Goal: Contribute content: Add original content to the website for others to see

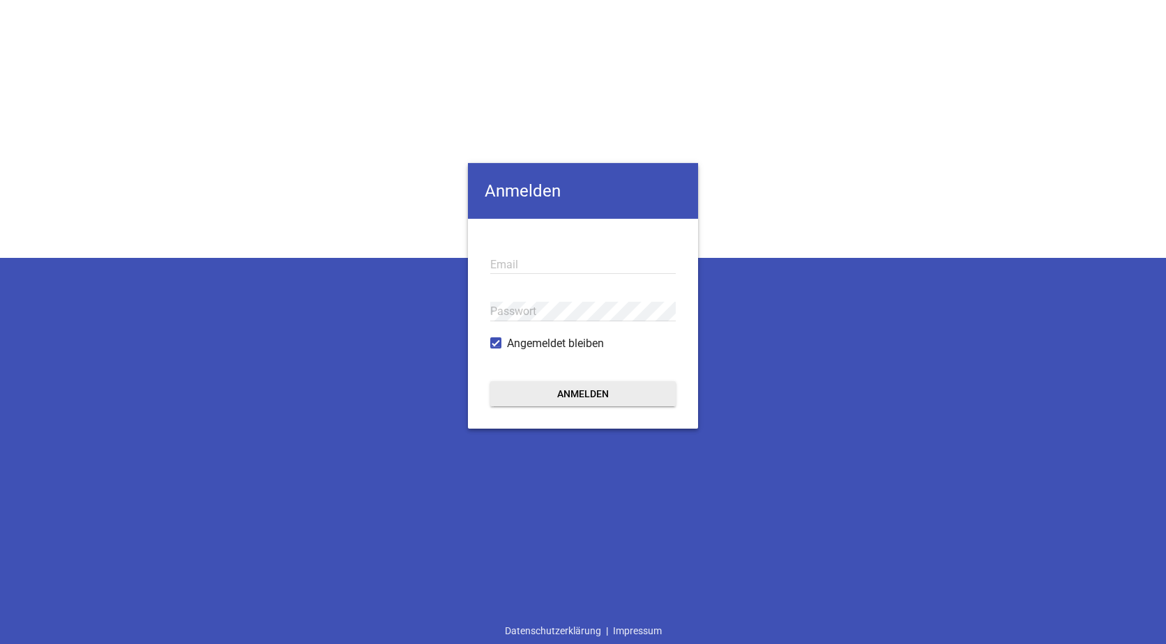
type input "[EMAIL_ADDRESS][DOMAIN_NAME]"
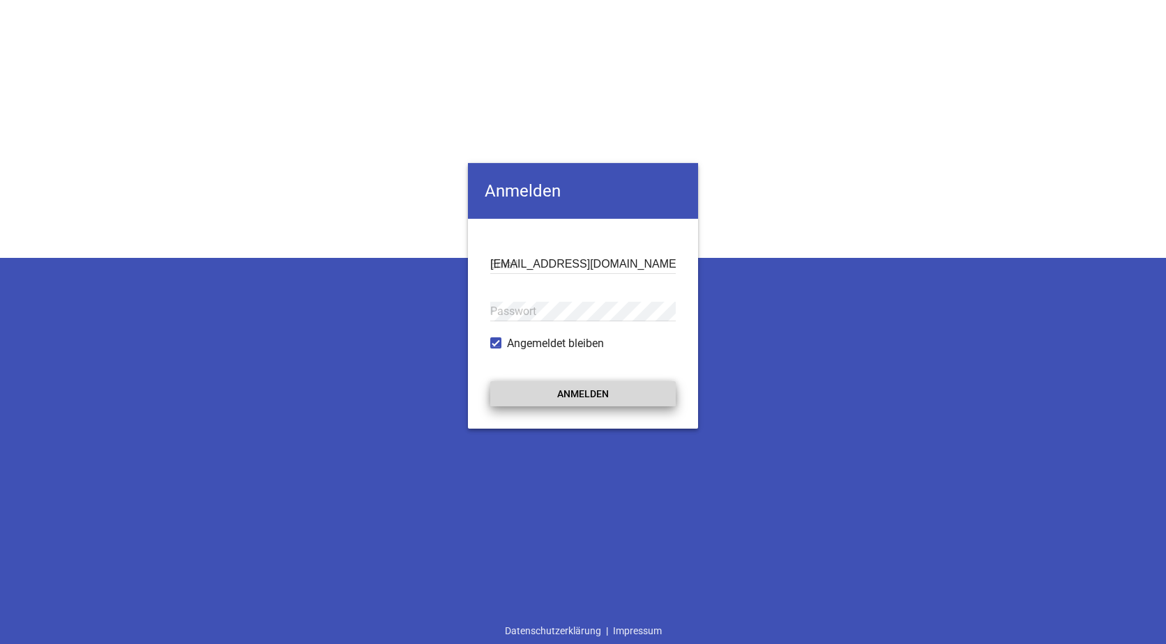
click at [582, 399] on button "Anmelden" at bounding box center [583, 393] width 186 height 25
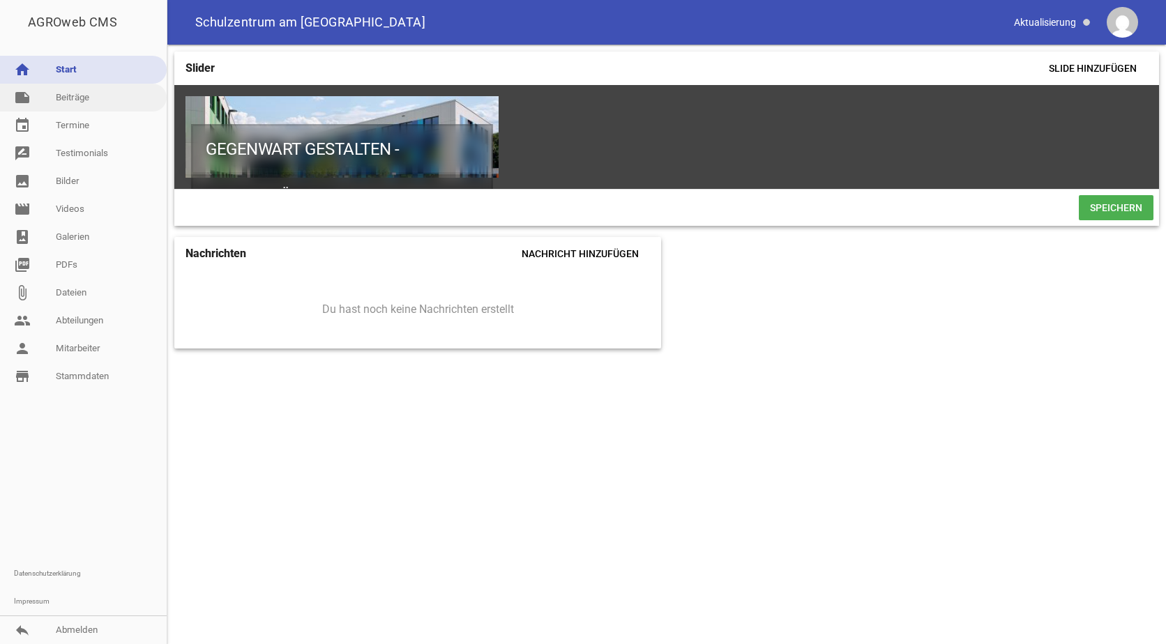
click at [62, 95] on link "note Beiträge" at bounding box center [83, 98] width 167 height 28
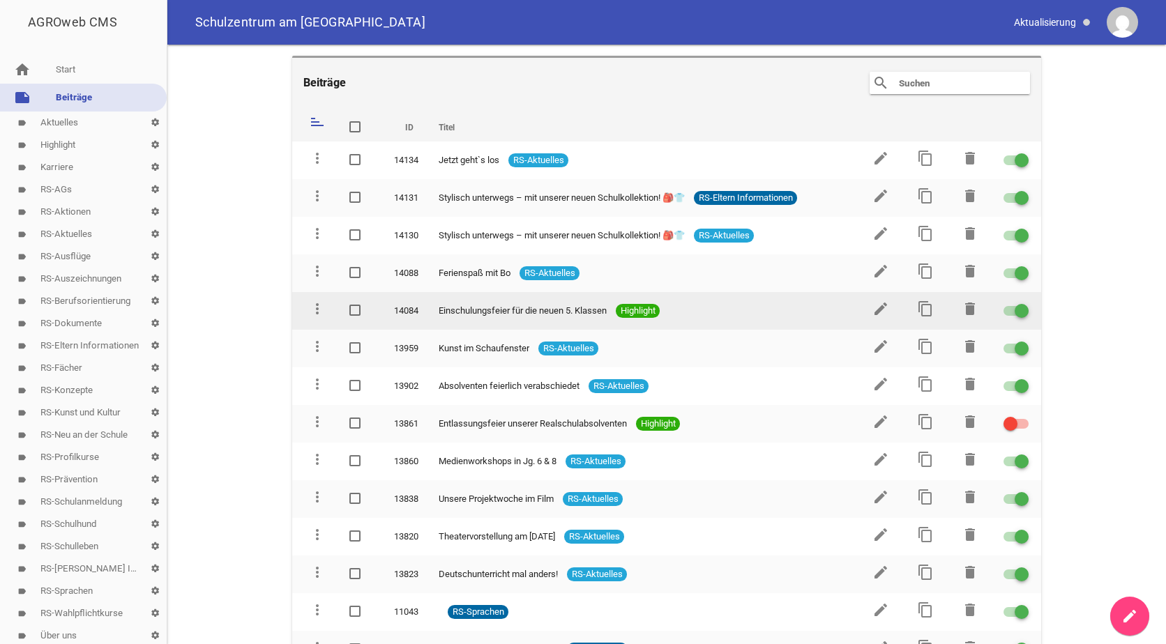
click at [1019, 311] on span at bounding box center [1022, 311] width 6 height 6
click at [1025, 303] on input "checkbox" at bounding box center [1025, 303] width 0 height 0
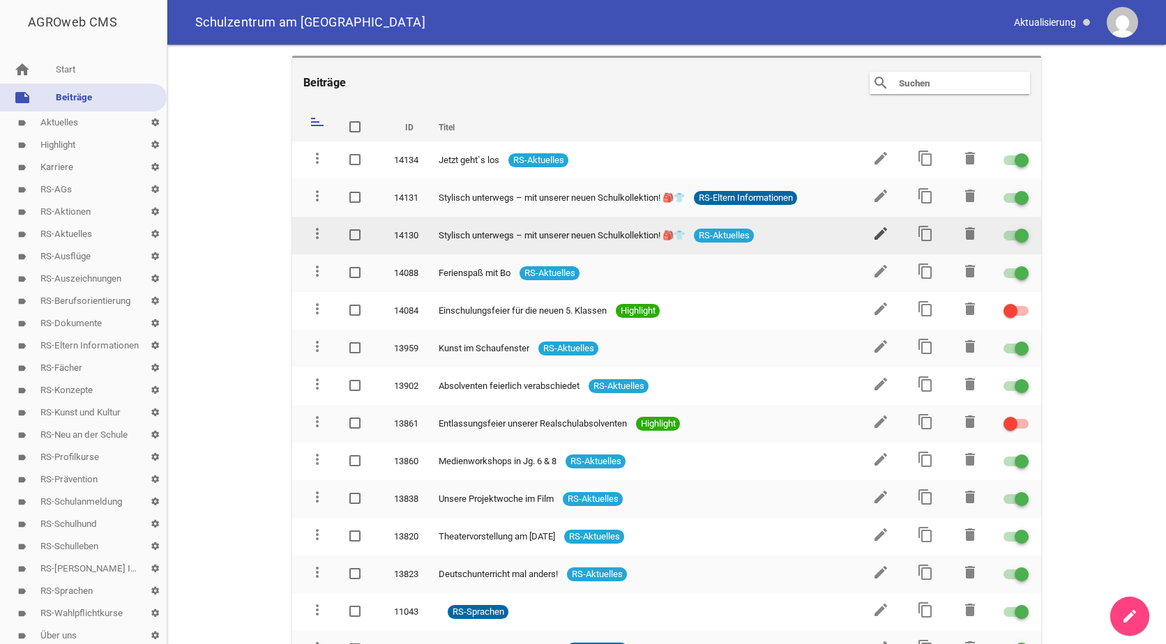
click at [877, 234] on icon "edit" at bounding box center [881, 233] width 17 height 17
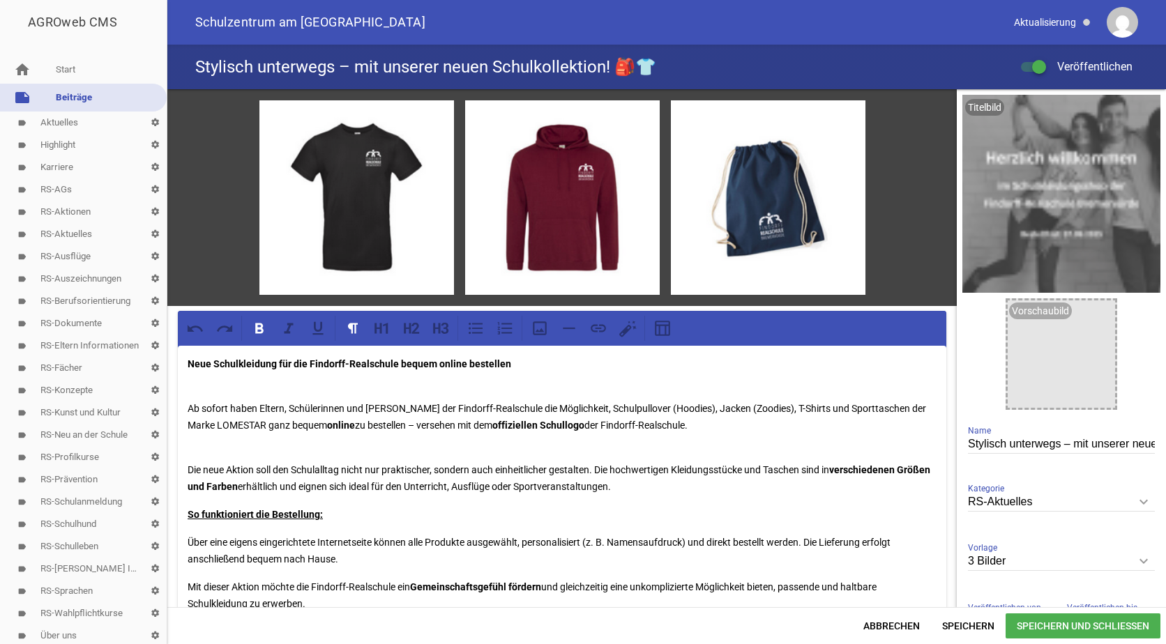
click at [66, 99] on link "note Beiträge" at bounding box center [83, 98] width 167 height 28
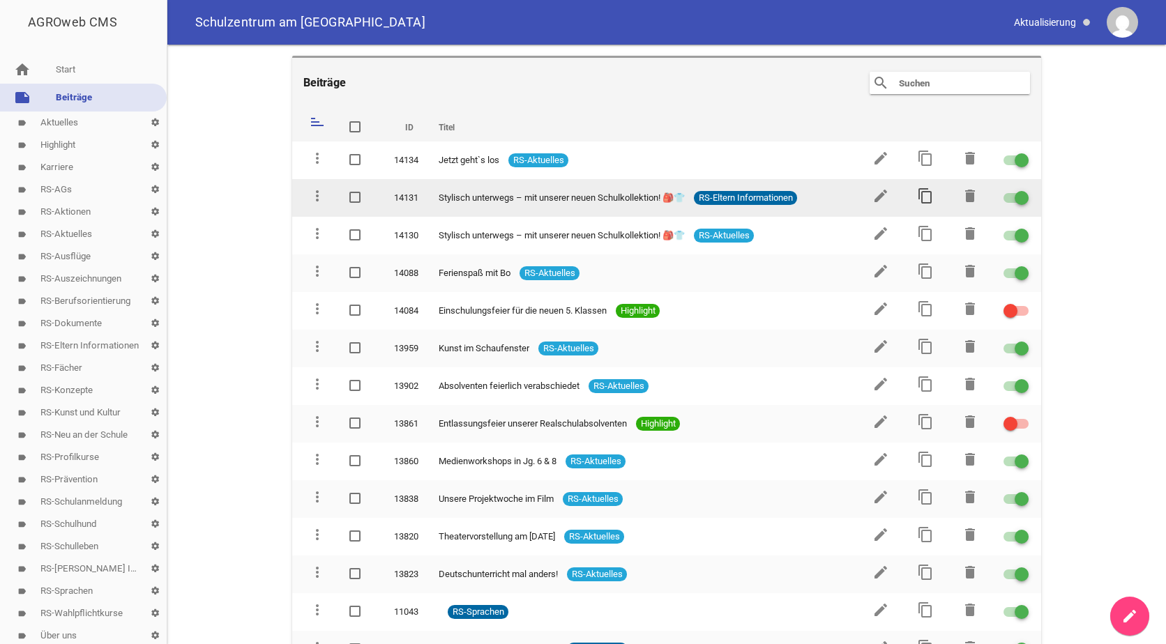
click at [921, 193] on icon "content_copy" at bounding box center [925, 196] width 17 height 17
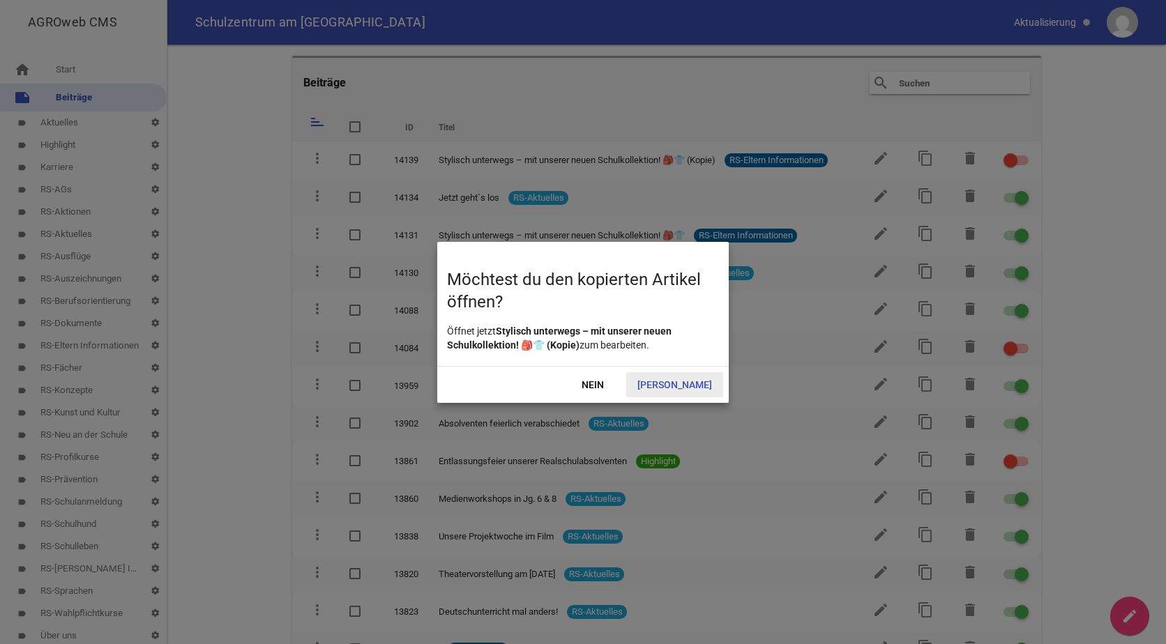
click at [688, 383] on span "[PERSON_NAME]" at bounding box center [674, 384] width 97 height 25
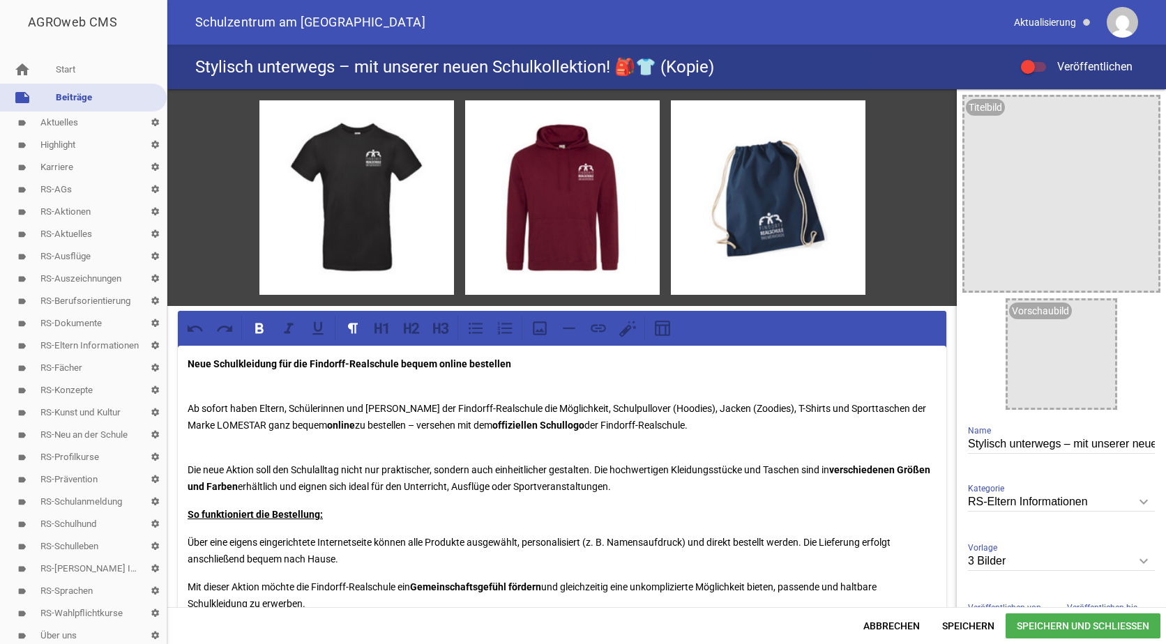
click at [1131, 442] on input "Stylisch unterwegs – mit unserer neuen Schulkollektion! 🎒👕 (Kopie)" at bounding box center [1061, 444] width 187 height 19
type input "Stylisch unterwegs – mit unserer neuen Schulkollektion! 🎒👕"
click at [1143, 501] on icon "keyboard_arrow_down" at bounding box center [1144, 502] width 22 height 22
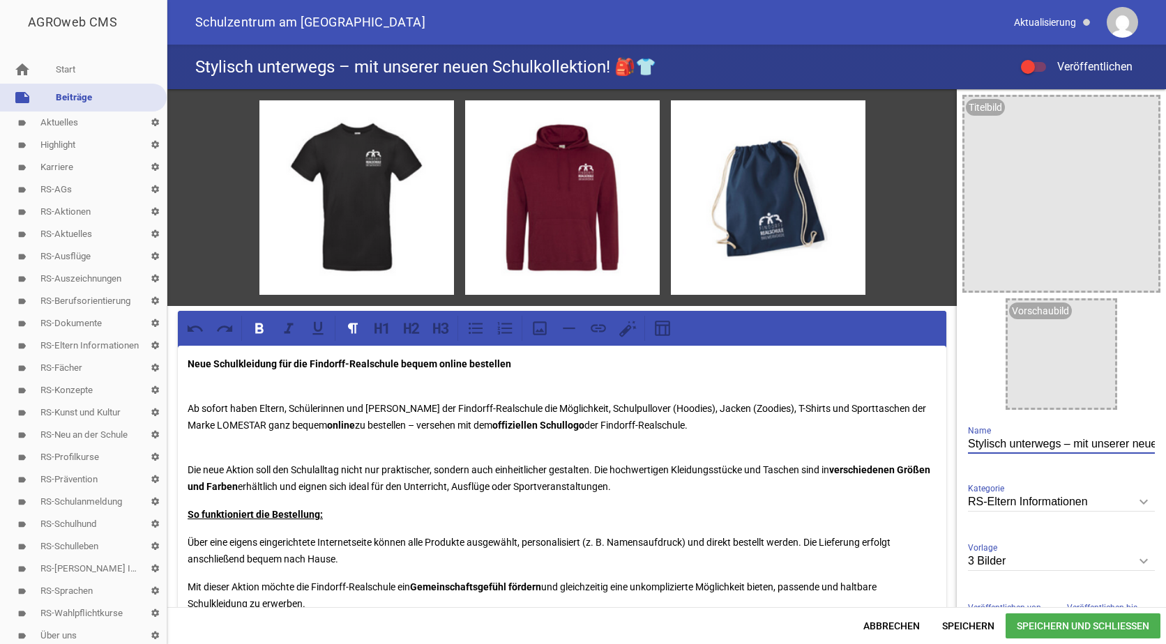
click at [1143, 501] on input "RS-Eltern Informationen" at bounding box center [1061, 502] width 187 height 19
click at [997, 596] on li "Highlight" at bounding box center [1061, 601] width 187 height 33
type input "Highlight"
click at [1135, 112] on icon "image" at bounding box center [1144, 111] width 22 height 22
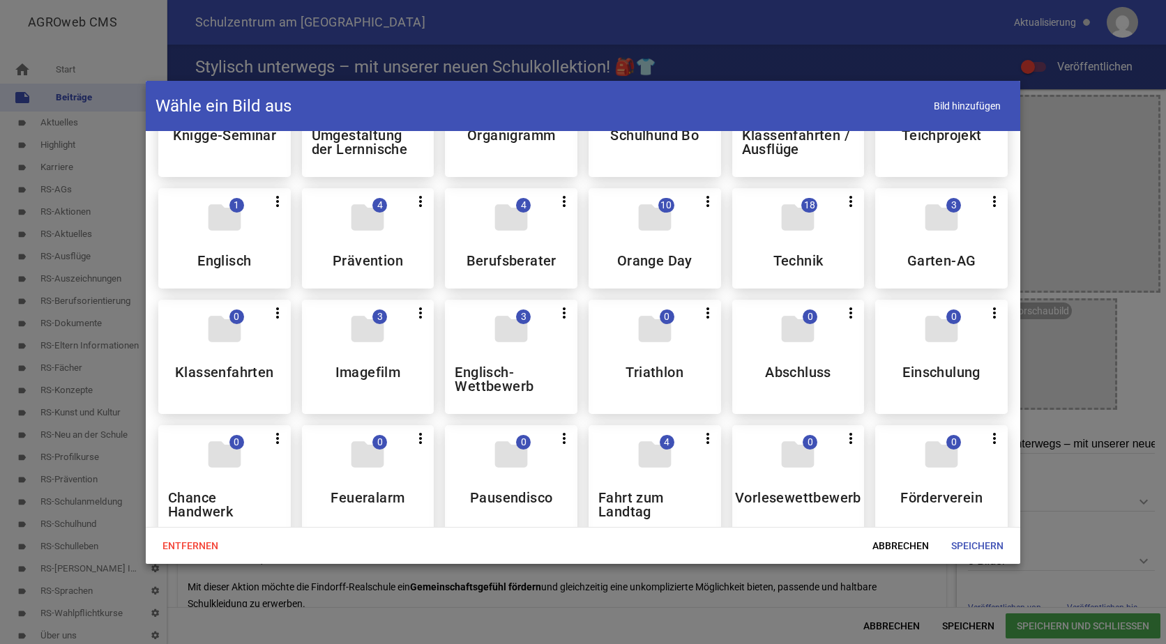
scroll to position [558, 0]
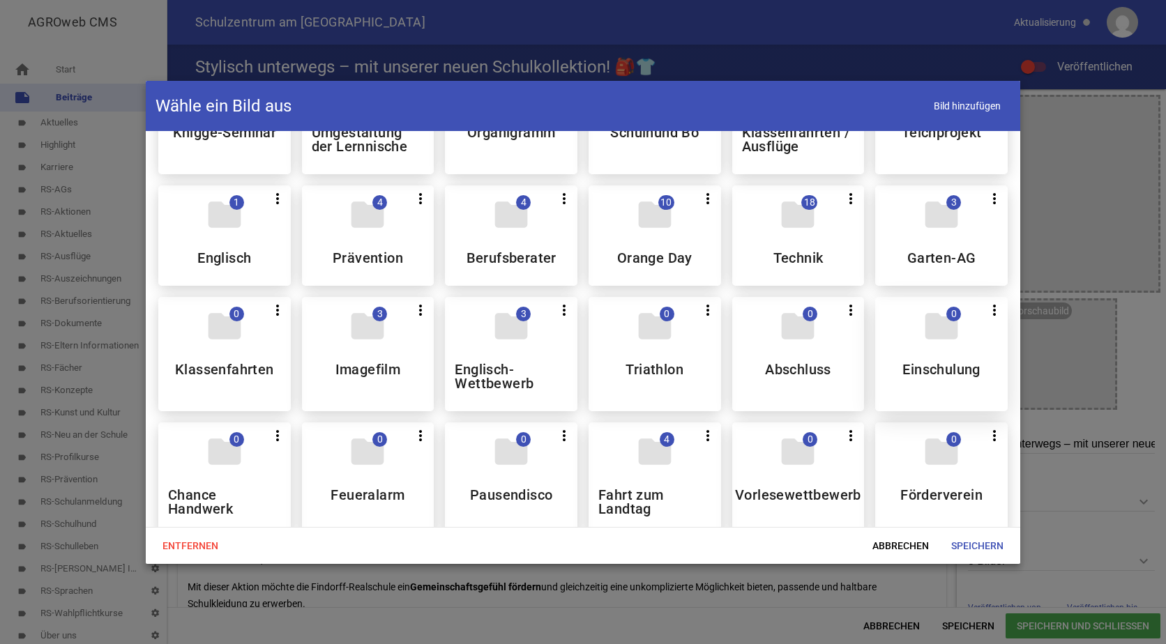
click at [900, 349] on div "folder 0 more_vert Teilen Bearbeiten Löschen Einschulung" at bounding box center [941, 354] width 133 height 114
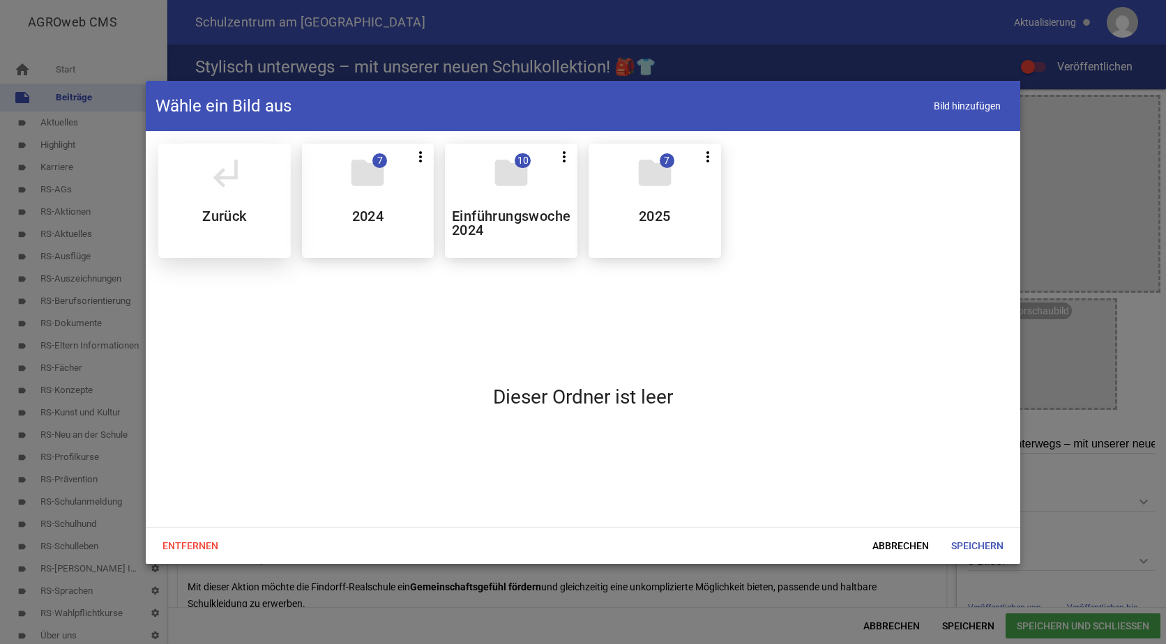
click at [220, 204] on div "subdirectory_arrow_left Zurück" at bounding box center [224, 201] width 133 height 114
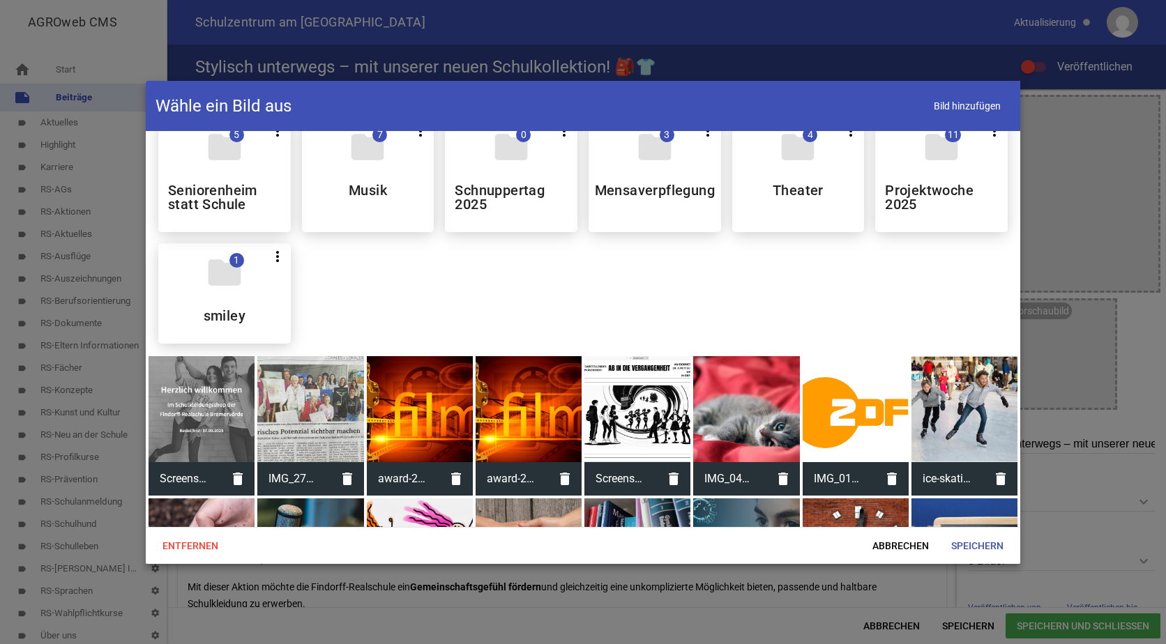
scroll to position [976, 0]
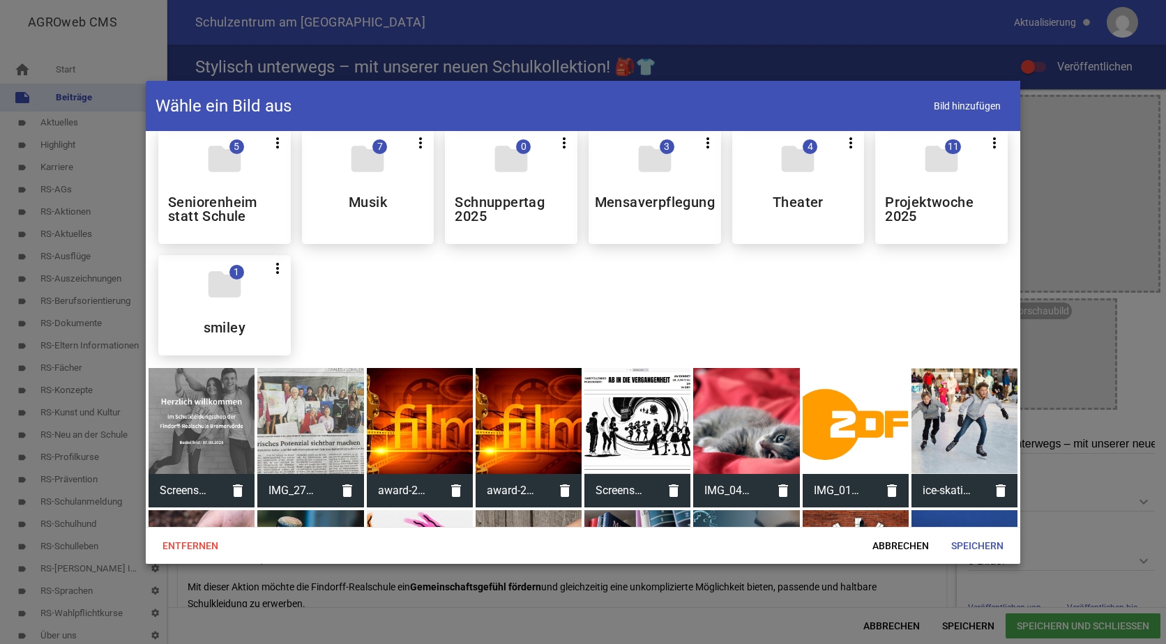
click at [216, 407] on div at bounding box center [202, 421] width 106 height 106
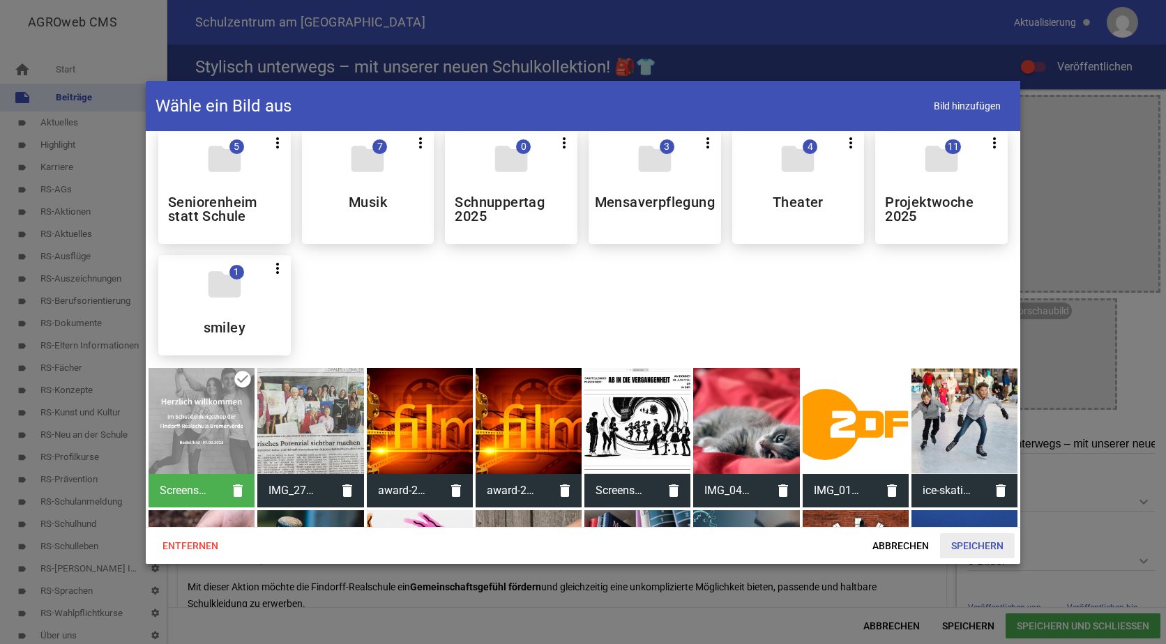
click at [988, 546] on span "Speichern" at bounding box center [977, 546] width 75 height 25
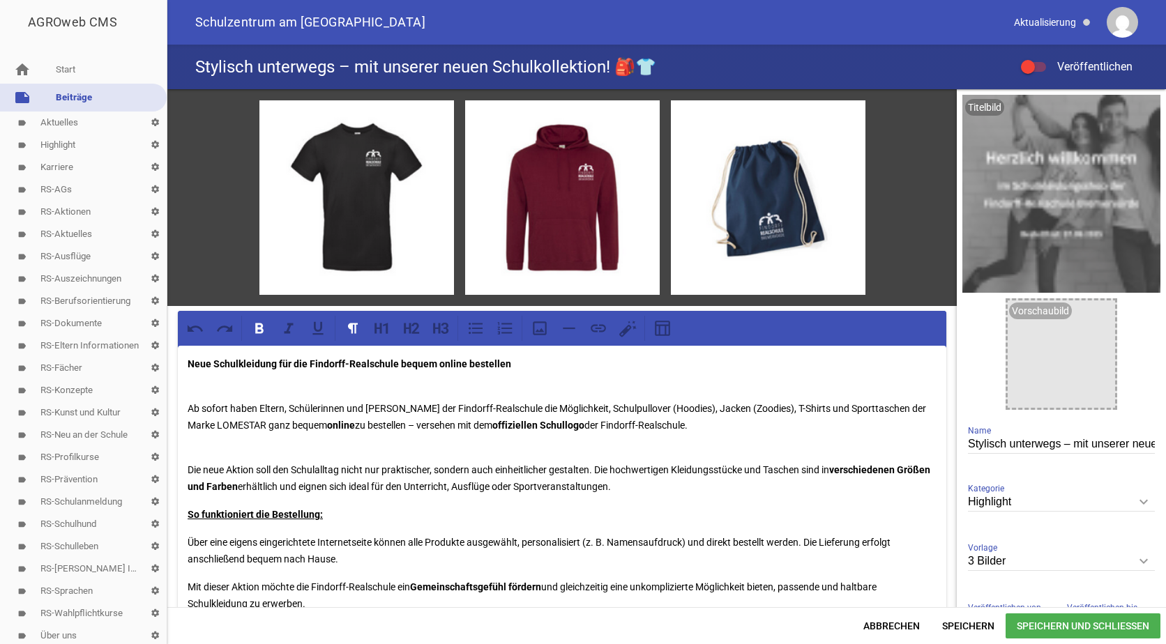
click at [1029, 70] on div at bounding box center [1028, 67] width 14 height 14
click at [1041, 59] on input "Veröffentlichen" at bounding box center [1041, 59] width 0 height 0
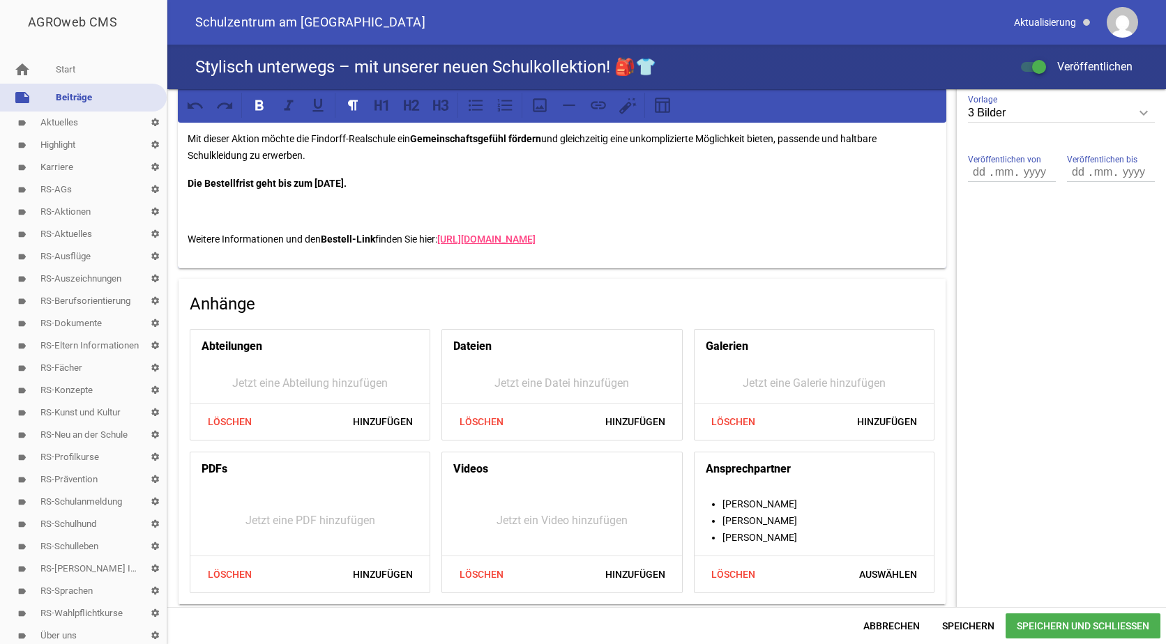
scroll to position [450, 0]
click at [961, 624] on span "Speichern" at bounding box center [968, 626] width 75 height 25
click at [1051, 624] on span "Speichern und Schließen" at bounding box center [1083, 626] width 155 height 25
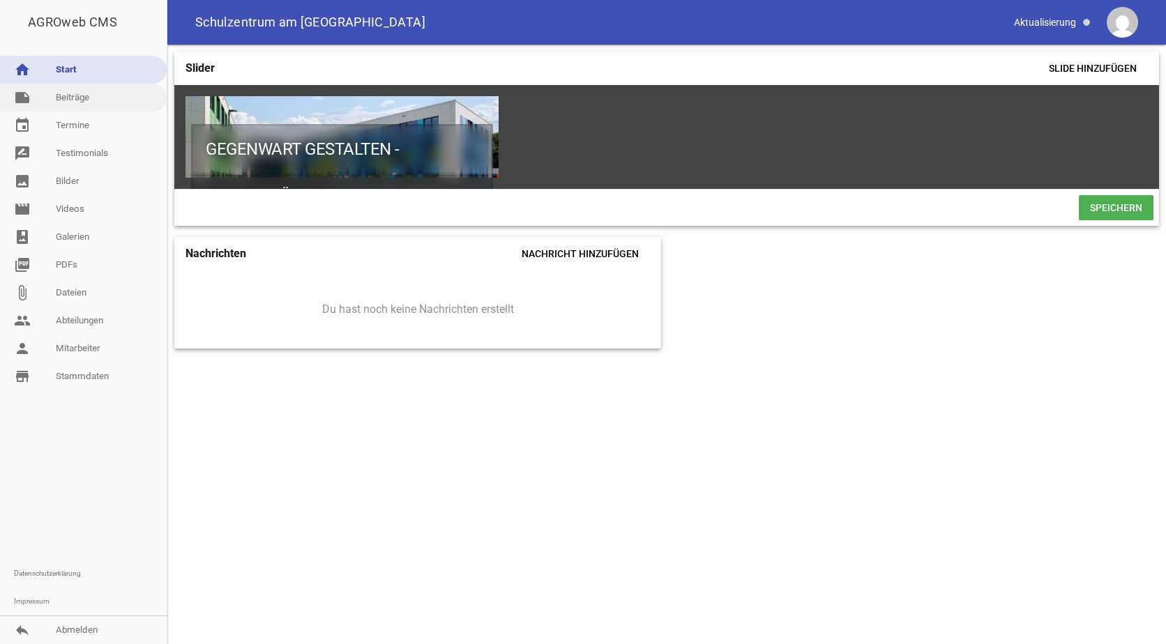
click at [63, 100] on link "note Beiträge" at bounding box center [83, 98] width 167 height 28
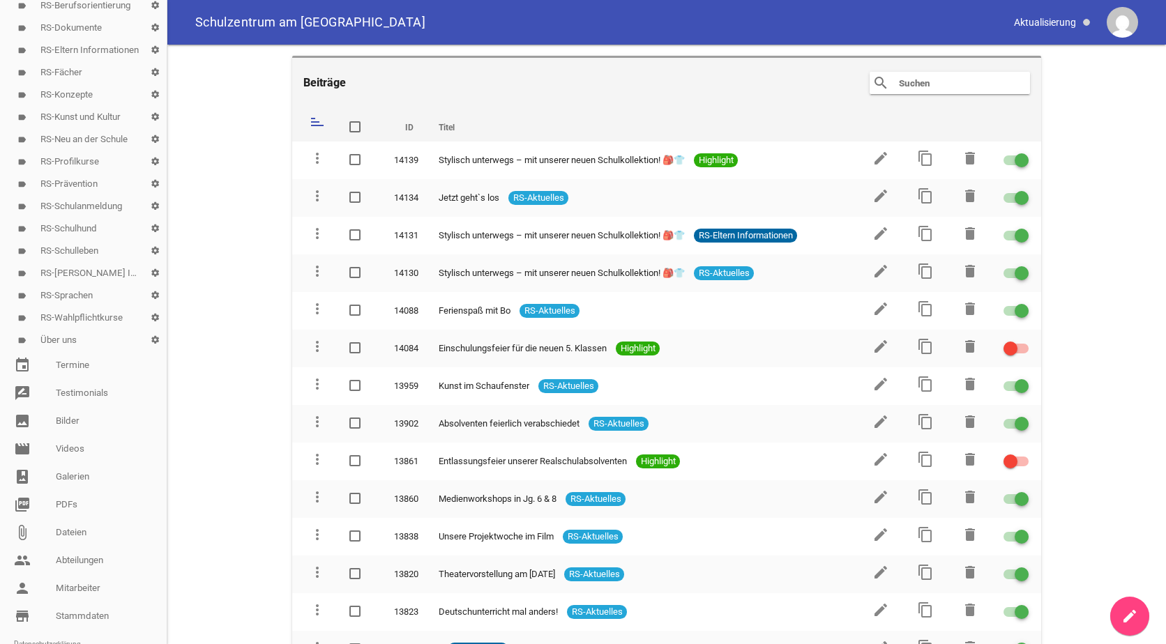
scroll to position [296, 0]
click at [53, 335] on link "label Über uns settings" at bounding box center [83, 340] width 167 height 22
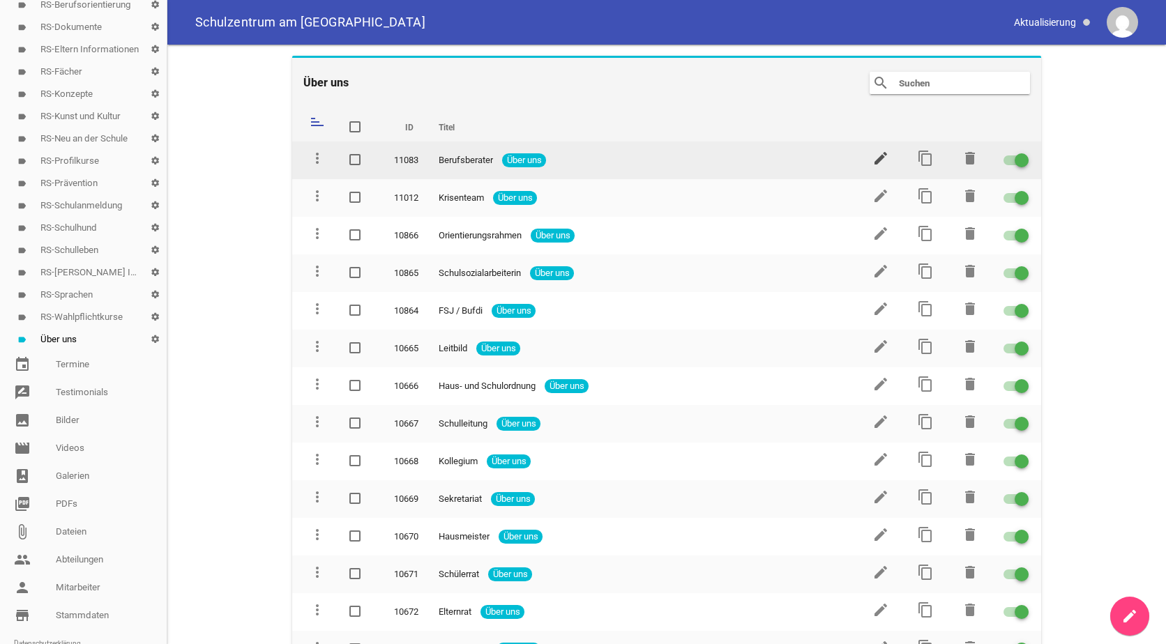
click at [873, 155] on icon "edit" at bounding box center [881, 158] width 17 height 17
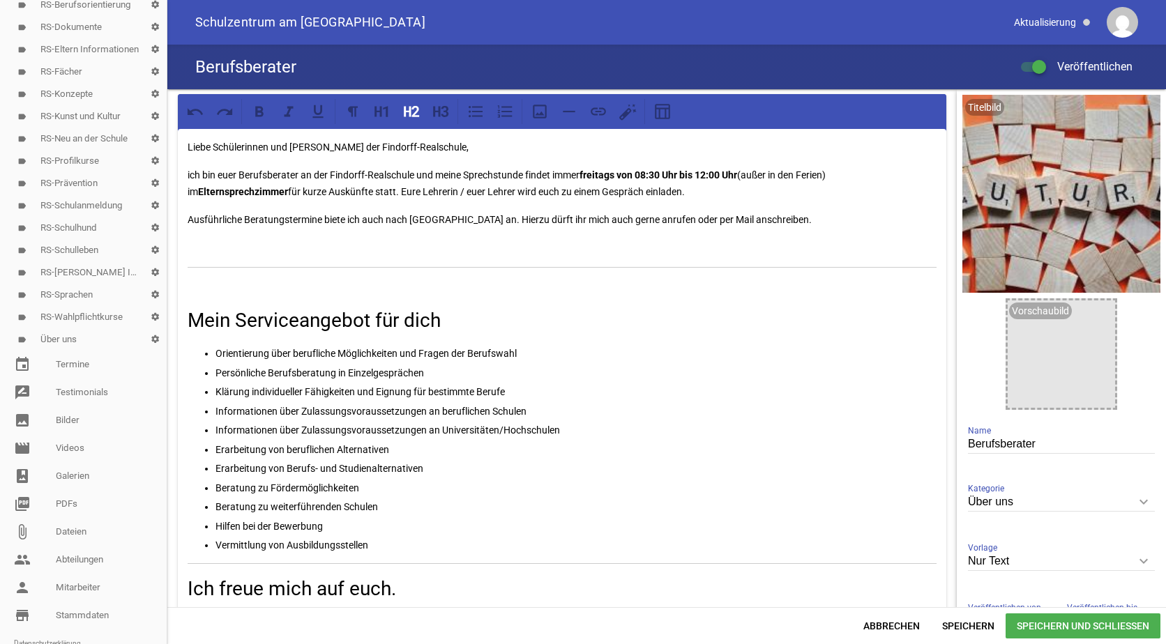
click at [586, 169] on strong "freitags von 08:30 Uhr bis 12:00 Uhr" at bounding box center [659, 174] width 158 height 11
drag, startPoint x: 506, startPoint y: 190, endPoint x: 393, endPoint y: 192, distance: 113.0
click at [393, 192] on p "ich bin euer Berufsberater an der Findorff-Realschule und meine Sprechstunde fi…" at bounding box center [562, 183] width 749 height 33
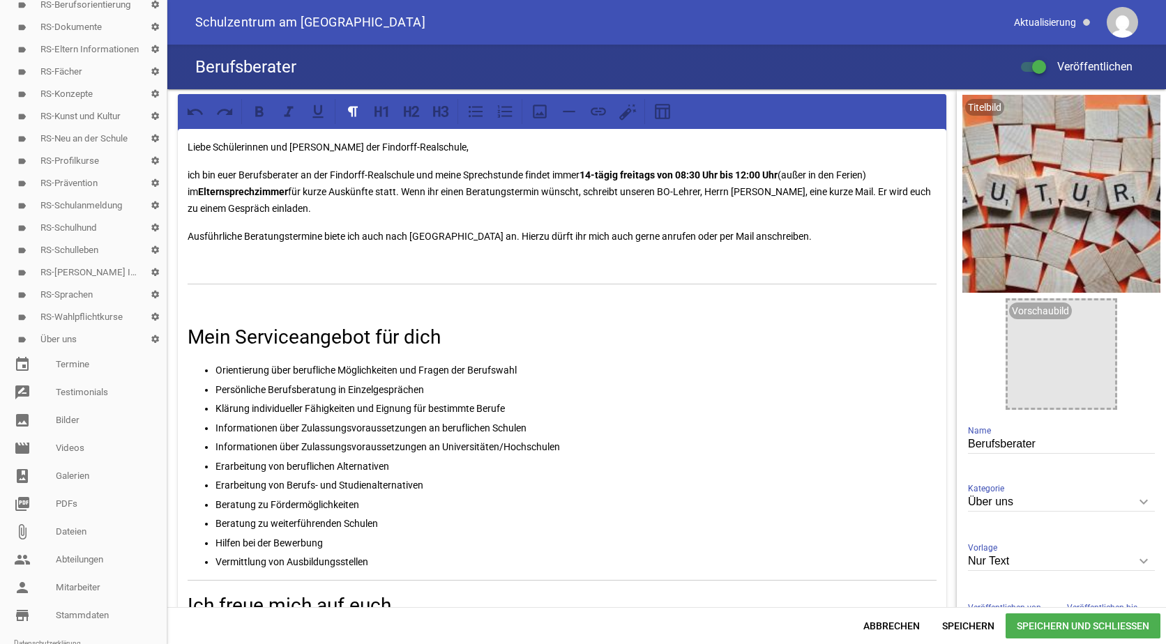
click at [228, 207] on p "ich bin euer Berufsberater an der Findorff-Realschule und meine Sprechstunde fi…" at bounding box center [562, 192] width 749 height 50
click at [645, 191] on p "ich bin euer Berufsberater an der Findorff-Realschule und meine Sprechstunde fi…" at bounding box center [562, 192] width 749 height 50
click at [923, 192] on p "ich bin euer Berufsberater an der Findorff-Realschule und meine Sprechstunde fi…" at bounding box center [562, 192] width 749 height 50
click at [889, 188] on p "ich bin euer Berufsberater an der Findorff-Realschule und meine Sprechstunde fi…" at bounding box center [562, 192] width 749 height 50
click at [312, 211] on p "ich bin euer Berufsberater an der Findorff-Realschule und meine Sprechstunde fi…" at bounding box center [562, 192] width 749 height 50
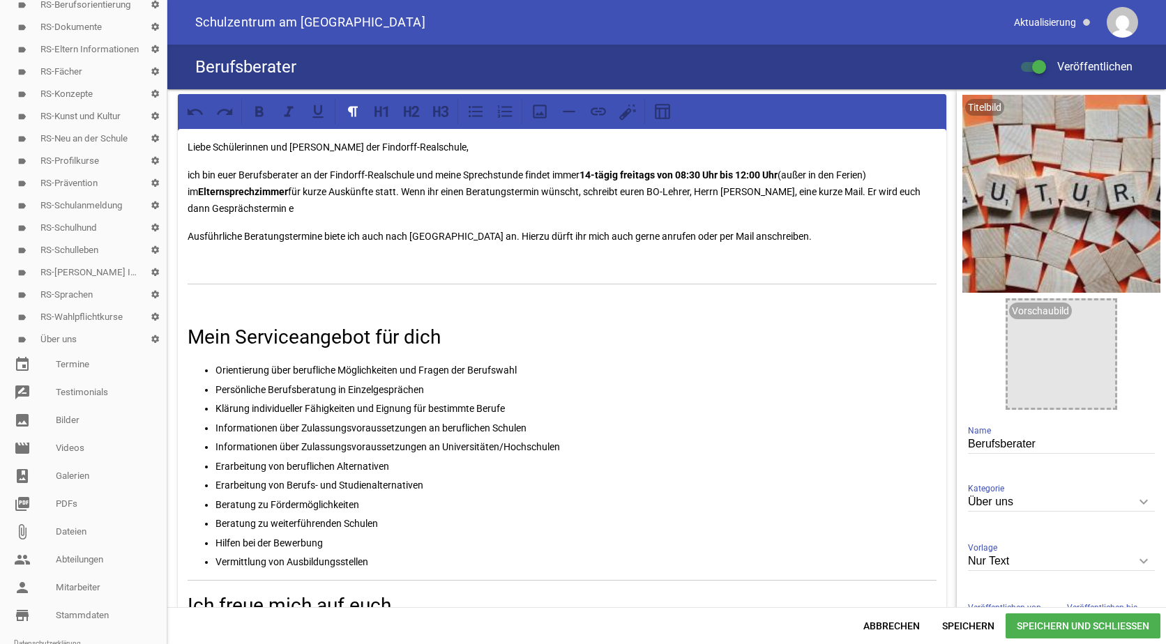
click at [904, 193] on p "ich bin euer Berufsberater an der Findorff-Realschule und meine Sprechstunde fi…" at bounding box center [562, 192] width 749 height 50
click at [274, 207] on p "ich bin euer Berufsberater an der Findorff-Realschule und meine Sprechstunde fi…" at bounding box center [562, 192] width 749 height 50
drag, startPoint x: 188, startPoint y: 232, endPoint x: 322, endPoint y: 235, distance: 133.9
click at [322, 235] on p "Ausführliche Beratungstermine biete ich auch nach [GEOGRAPHIC_DATA] an. Hierzu …" at bounding box center [562, 236] width 749 height 17
click at [263, 109] on icon at bounding box center [259, 111] width 8 height 10
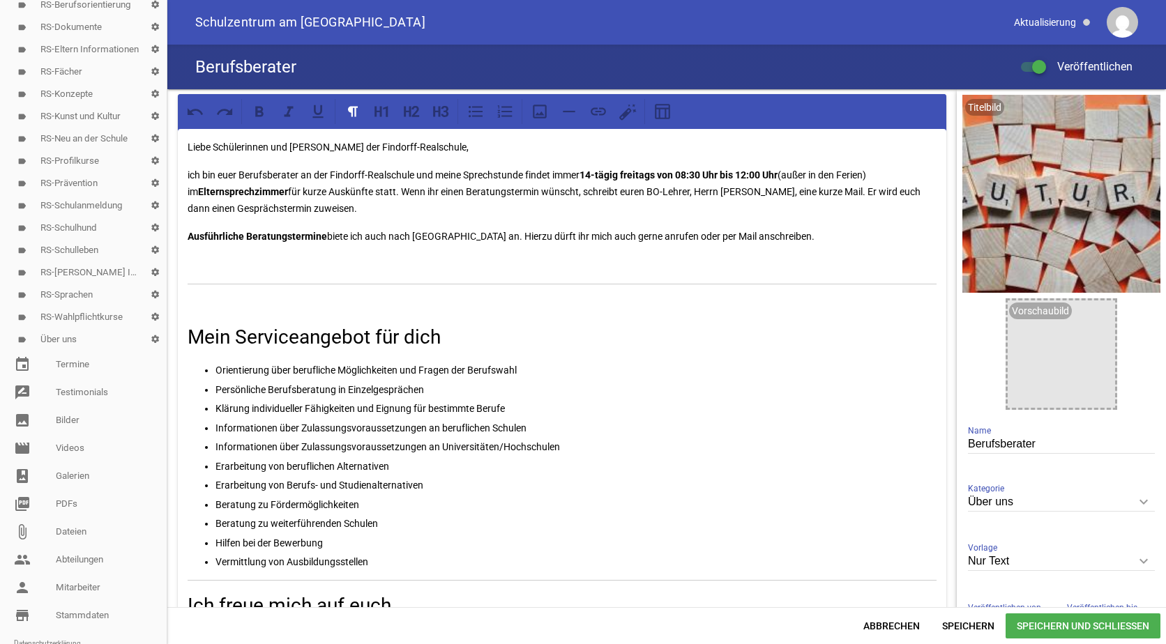
click at [465, 271] on p at bounding box center [562, 264] width 749 height 17
drag, startPoint x: 393, startPoint y: 231, endPoint x: 472, endPoint y: 234, distance: 79.6
click at [472, 234] on p "Ausführliche Beratungstermine biete ich auch nach [GEOGRAPHIC_DATA] an. Hierzu …" at bounding box center [562, 236] width 749 height 17
click at [257, 111] on icon at bounding box center [259, 111] width 8 height 10
click at [476, 234] on p "Ausführliche Beratungstermine biete ich auch nach [GEOGRAPHIC_DATA] an. Hierzu …" at bounding box center [562, 236] width 749 height 17
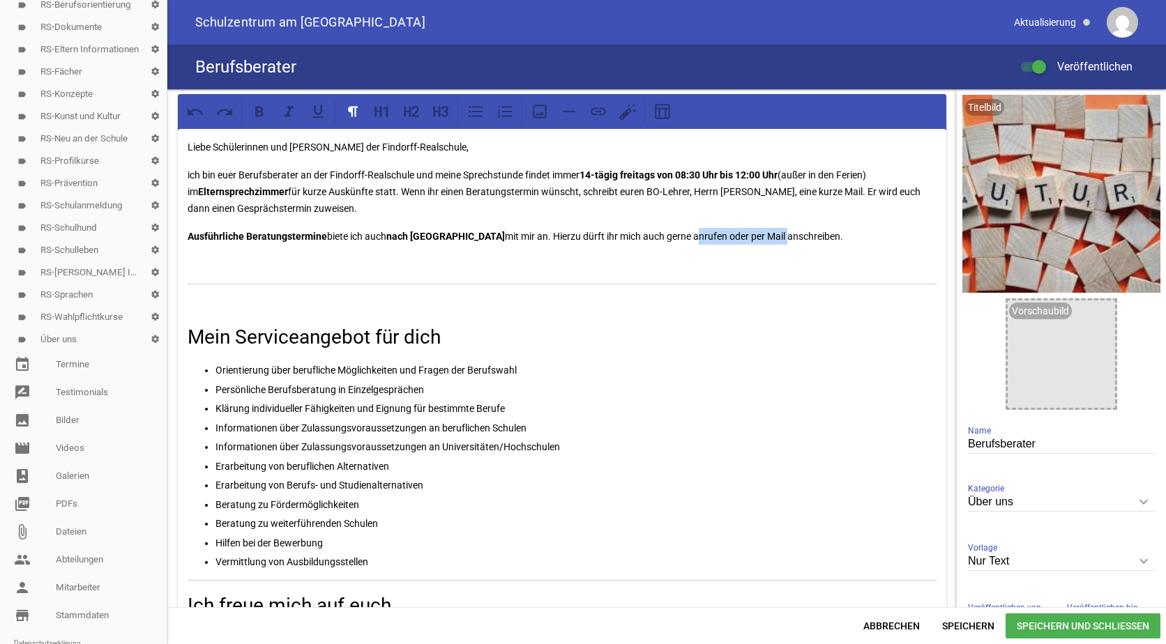
drag, startPoint x: 667, startPoint y: 234, endPoint x: 760, endPoint y: 235, distance: 92.8
click at [760, 235] on p "Ausführliche Beratungstermine biete ich auch nach Vereinbarung mit mir an. Hier…" at bounding box center [562, 236] width 749 height 17
click at [254, 114] on icon at bounding box center [259, 112] width 18 height 18
click at [615, 311] on p at bounding box center [562, 303] width 749 height 17
click at [972, 623] on span "Speichern" at bounding box center [968, 626] width 75 height 25
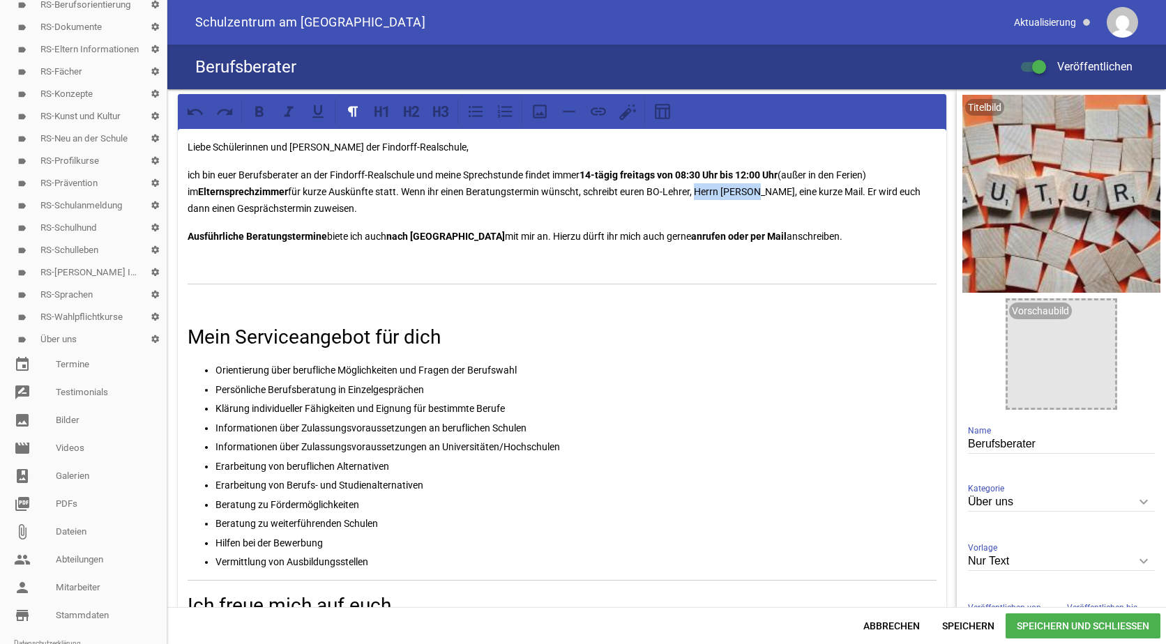
drag, startPoint x: 686, startPoint y: 189, endPoint x: 746, endPoint y: 196, distance: 61.1
click at [746, 196] on p "ich bin euer Berufsberater an der Findorff-Realschule und meine Sprechstunde fi…" at bounding box center [562, 192] width 749 height 50
click at [266, 106] on icon at bounding box center [259, 112] width 18 height 18
click at [614, 312] on div "Liebe Schülerinnen und [PERSON_NAME] der Findorff-Realschule, ich bin euer Beru…" at bounding box center [562, 426] width 769 height 594
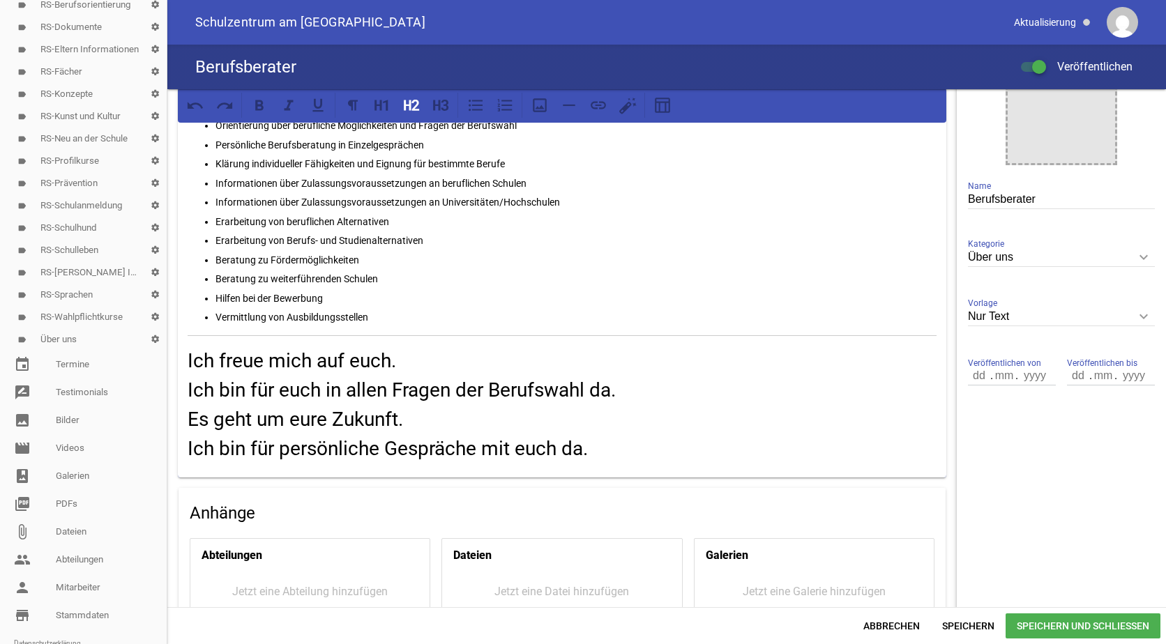
scroll to position [279, 0]
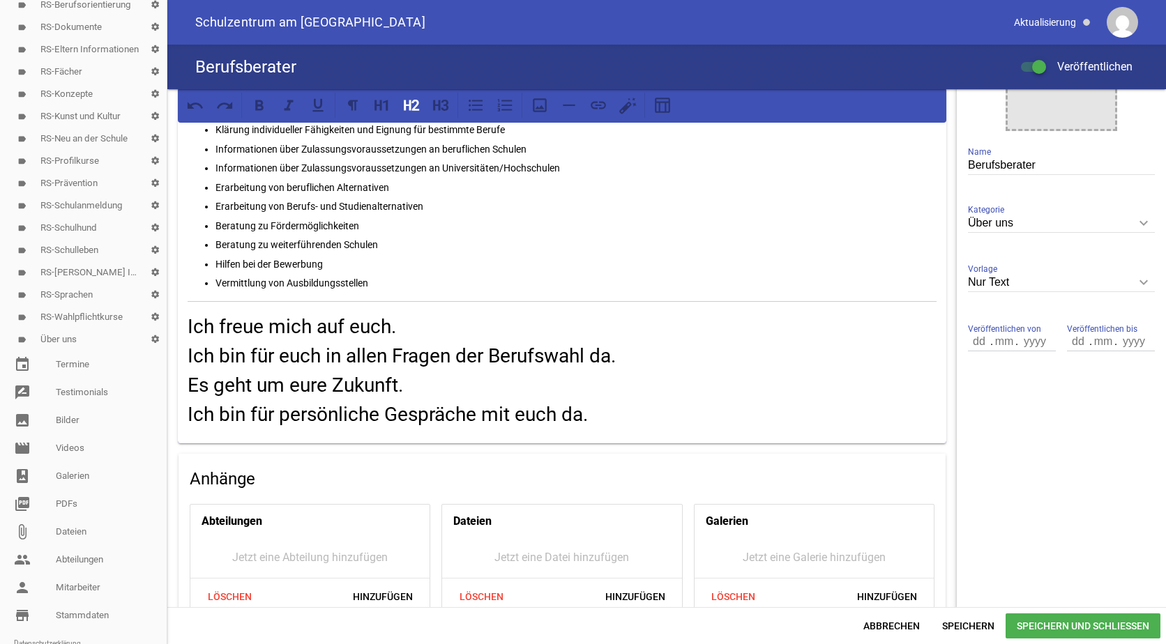
click at [1025, 624] on span "Speichern und Schließen" at bounding box center [1083, 626] width 155 height 25
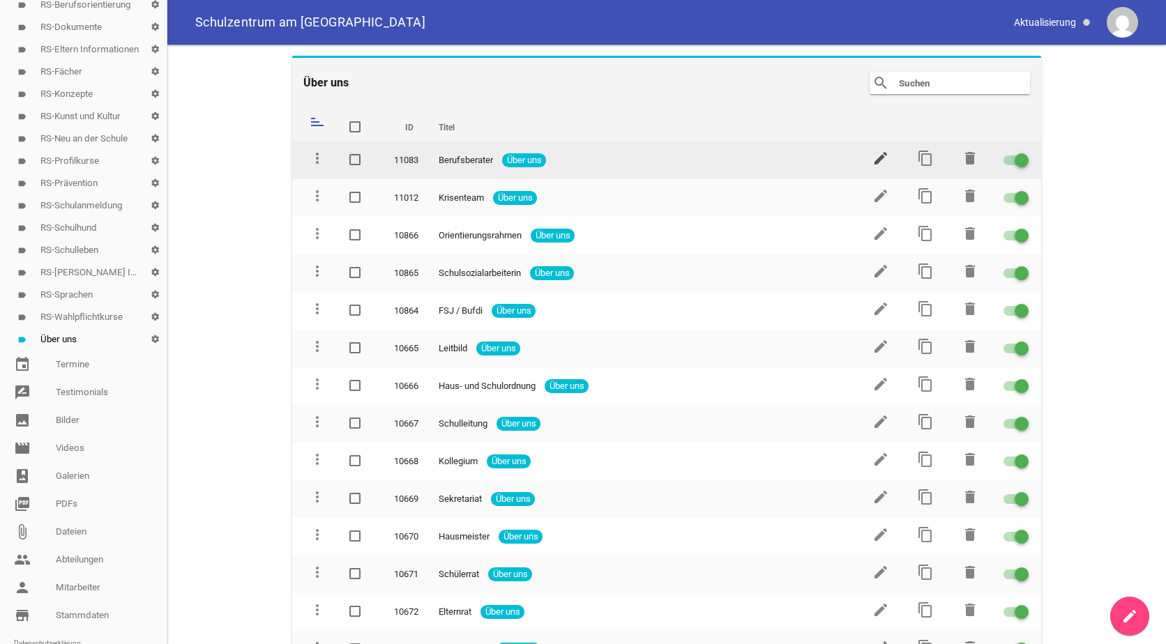
click at [873, 156] on icon "edit" at bounding box center [881, 158] width 17 height 17
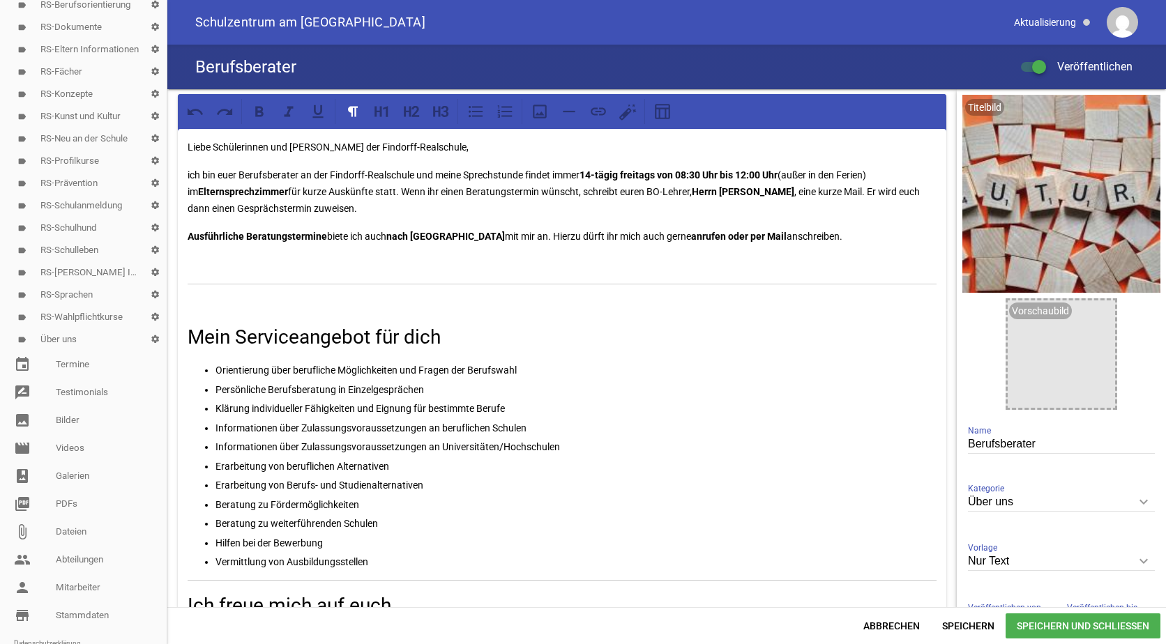
click at [325, 208] on p "ich bin euer Berufsberater an der Findorff-Realschule und meine Sprechstunde fi…" at bounding box center [562, 192] width 749 height 50
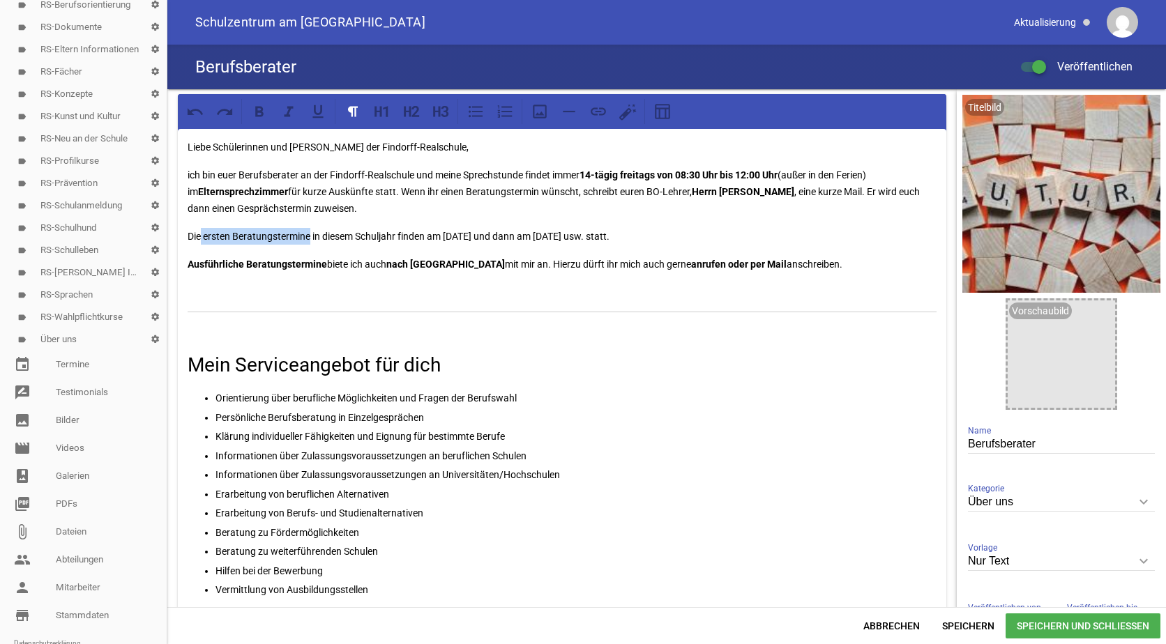
drag, startPoint x: 202, startPoint y: 233, endPoint x: 310, endPoint y: 234, distance: 108.1
click at [310, 234] on p "Die ersten Beratungstermine in diesem Schuljahr finden am [DATE] und dann am [D…" at bounding box center [562, 236] width 749 height 17
click at [256, 117] on icon at bounding box center [259, 112] width 18 height 18
drag, startPoint x: 448, startPoint y: 230, endPoint x: 501, endPoint y: 230, distance: 52.3
click at [501, 230] on p "Die ersten Beratungstermine in diesem Schuljahr finden am [DATE] und dann am [D…" at bounding box center [562, 236] width 749 height 17
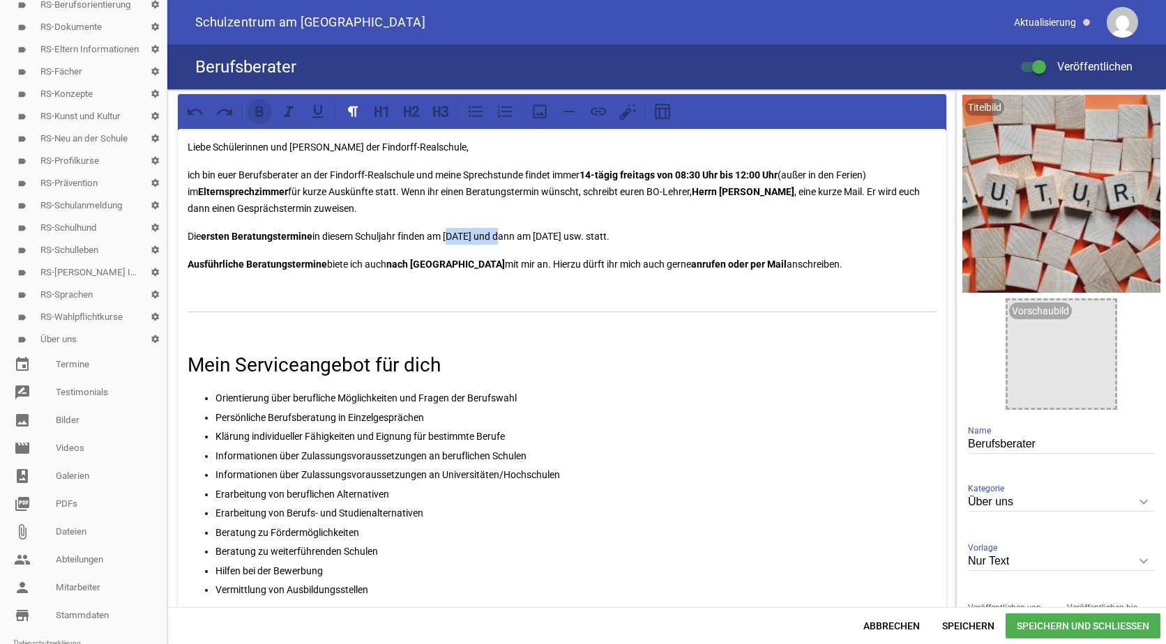
click at [252, 111] on icon at bounding box center [259, 112] width 18 height 18
drag, startPoint x: 565, startPoint y: 231, endPoint x: 612, endPoint y: 237, distance: 47.8
click at [612, 237] on p "Die ersten Beratungstermine in diesem Schuljahr finden am [DATE] und dann am [D…" at bounding box center [562, 236] width 749 height 17
click at [258, 115] on icon at bounding box center [259, 111] width 8 height 10
click at [681, 209] on p "ich bin euer Berufsberater an der Findorff-Realschule und meine Sprechstunde fi…" at bounding box center [562, 192] width 749 height 50
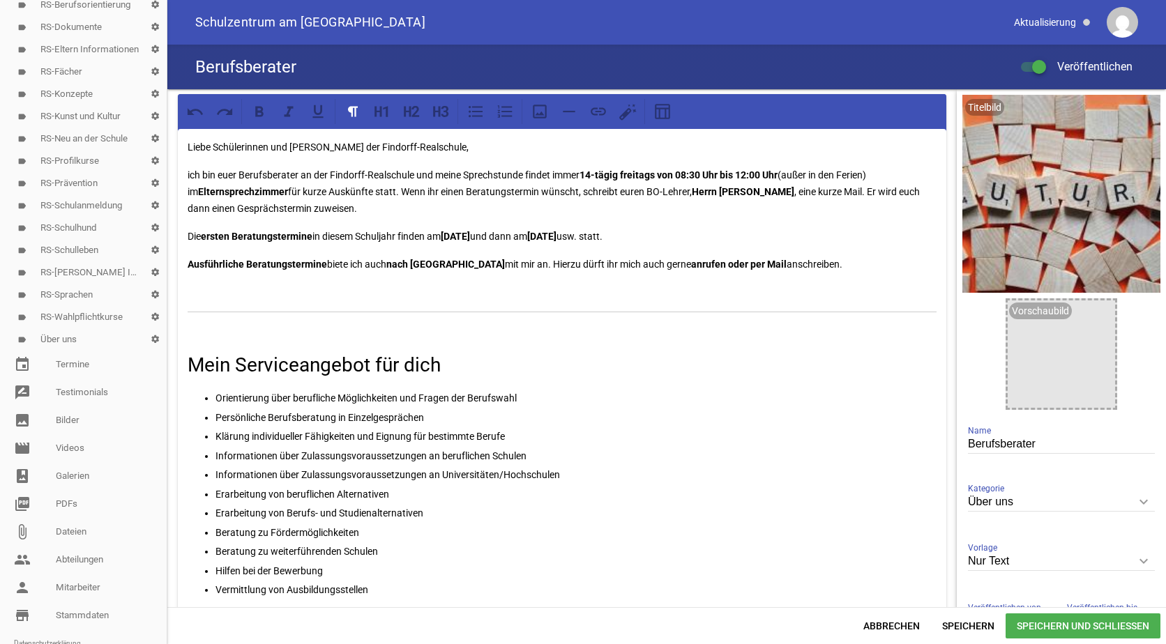
click at [929, 188] on p "ich bin euer Berufsberater an der Findorff-Realschule und meine Sprechstunde fi…" at bounding box center [562, 192] width 749 height 50
click at [973, 624] on span "Speichern" at bounding box center [968, 626] width 75 height 25
click at [1059, 624] on span "Speichern und Schließen" at bounding box center [1083, 626] width 155 height 25
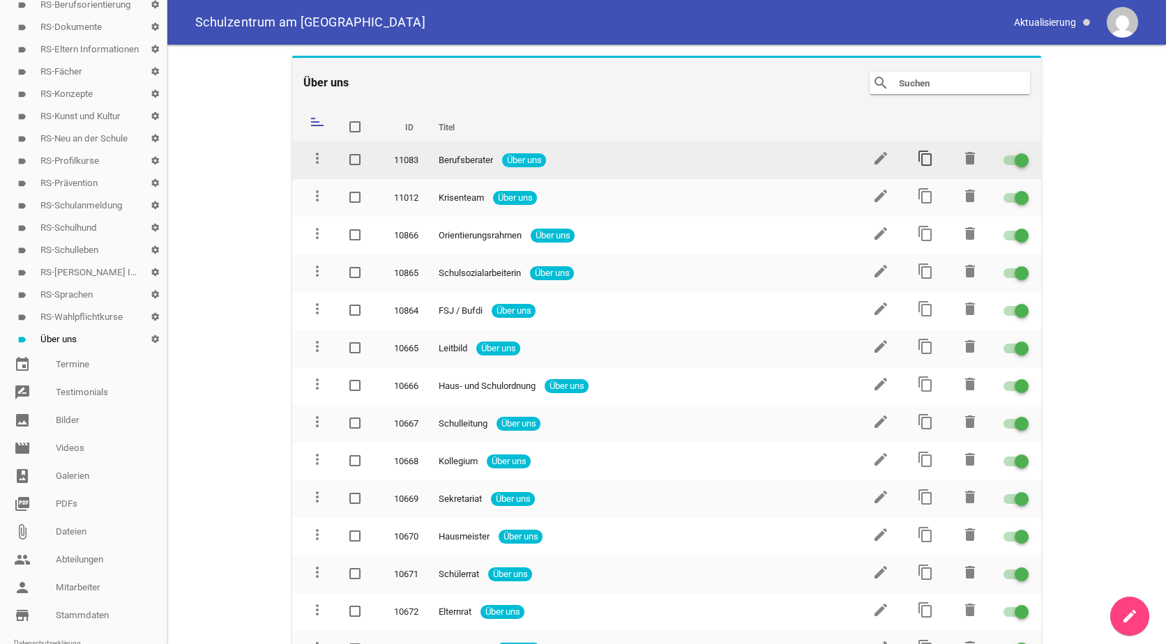
click at [926, 158] on icon "content_copy" at bounding box center [925, 158] width 17 height 17
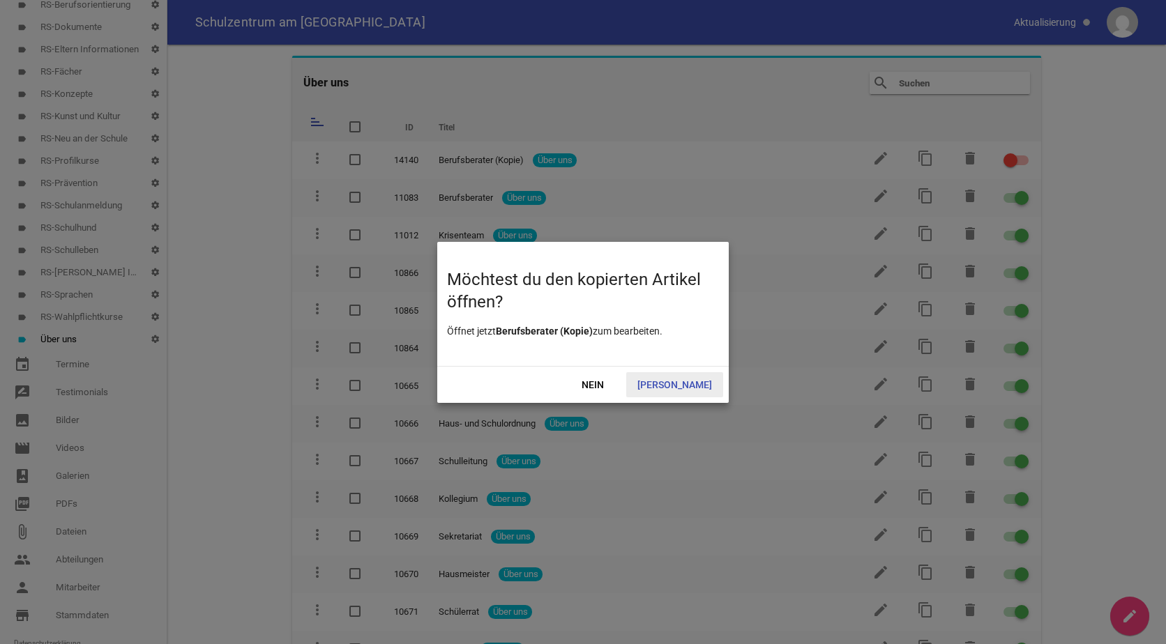
click at [683, 386] on span "[PERSON_NAME]" at bounding box center [674, 384] width 97 height 25
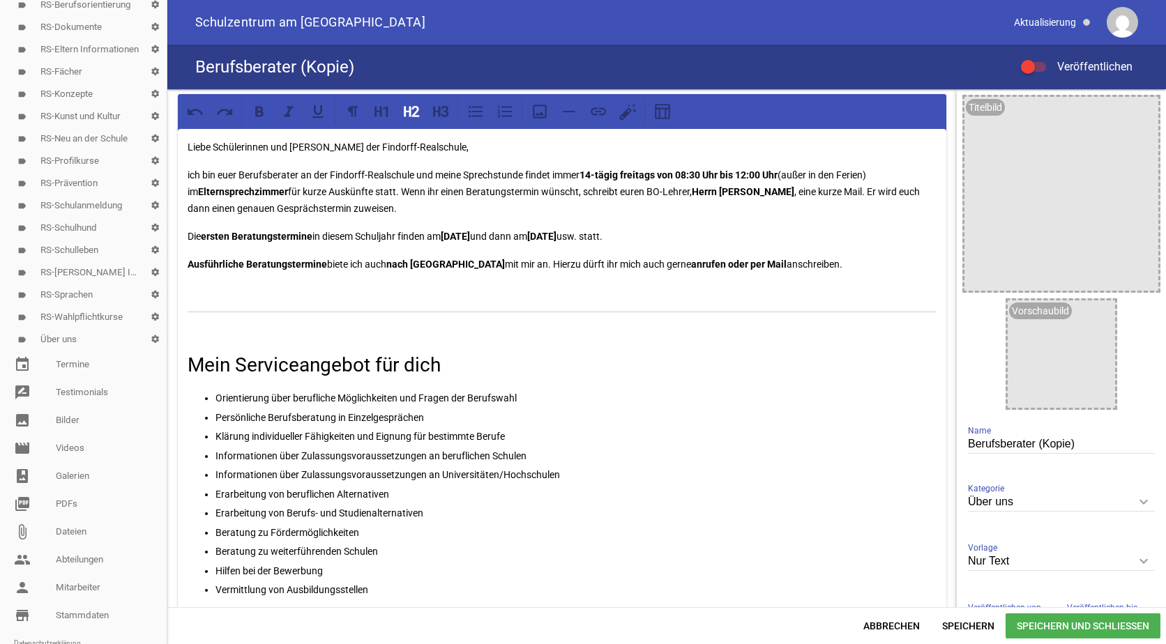
click at [1071, 444] on input "Berufsberater (Kopie)" at bounding box center [1061, 444] width 187 height 19
type input "Berufsberatung ab September wieder möglich!"
click at [1138, 112] on icon "image" at bounding box center [1144, 111] width 22 height 22
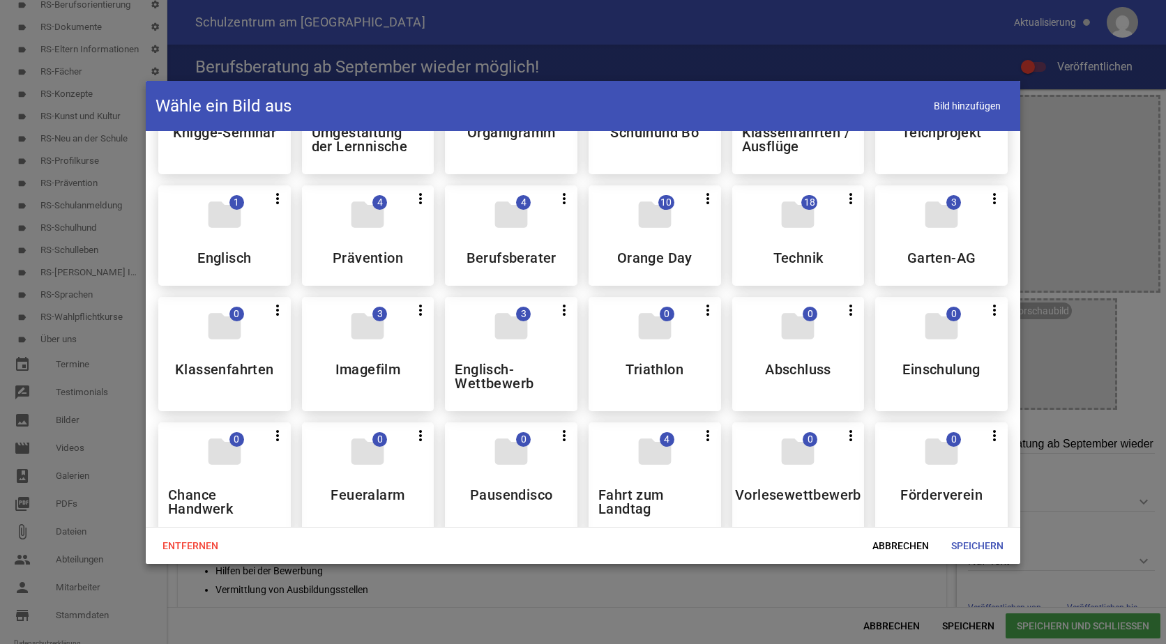
scroll to position [488, 0]
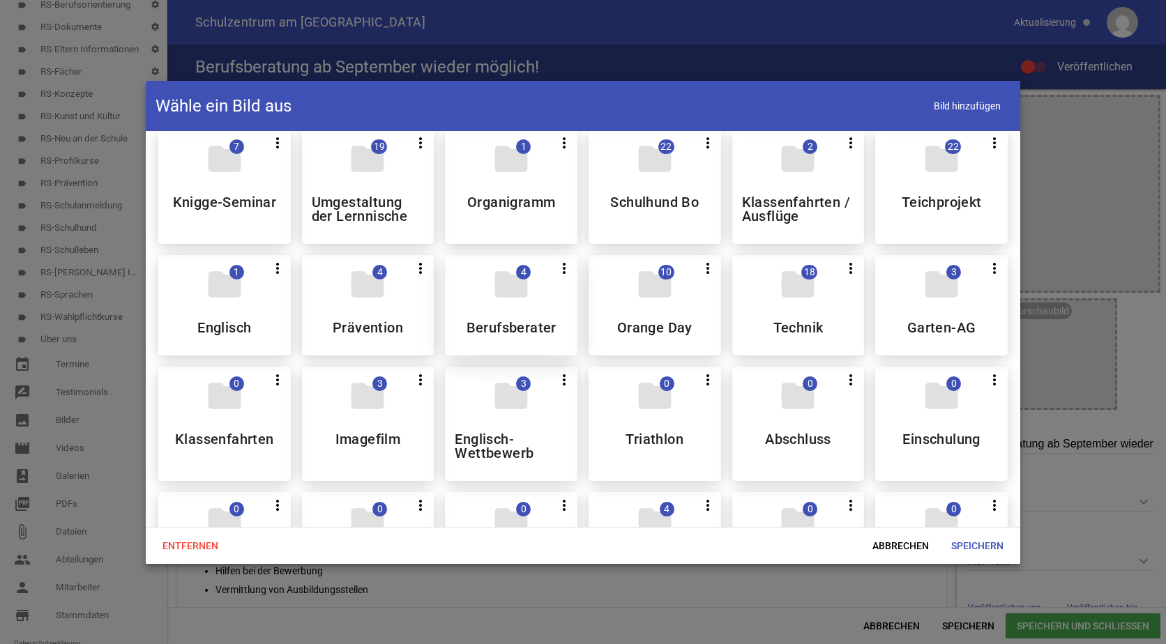
click at [518, 312] on div "folder 4 more_vert Teilen Bearbeiten Löschen Berufsberater" at bounding box center [511, 305] width 133 height 100
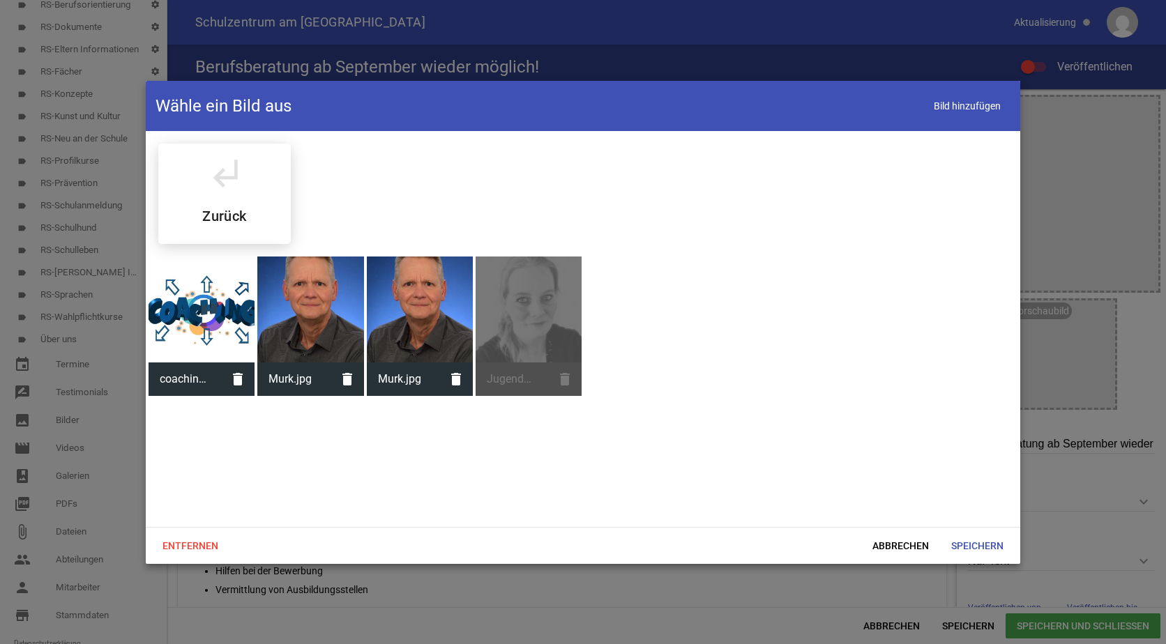
click at [199, 301] on div at bounding box center [202, 310] width 106 height 106
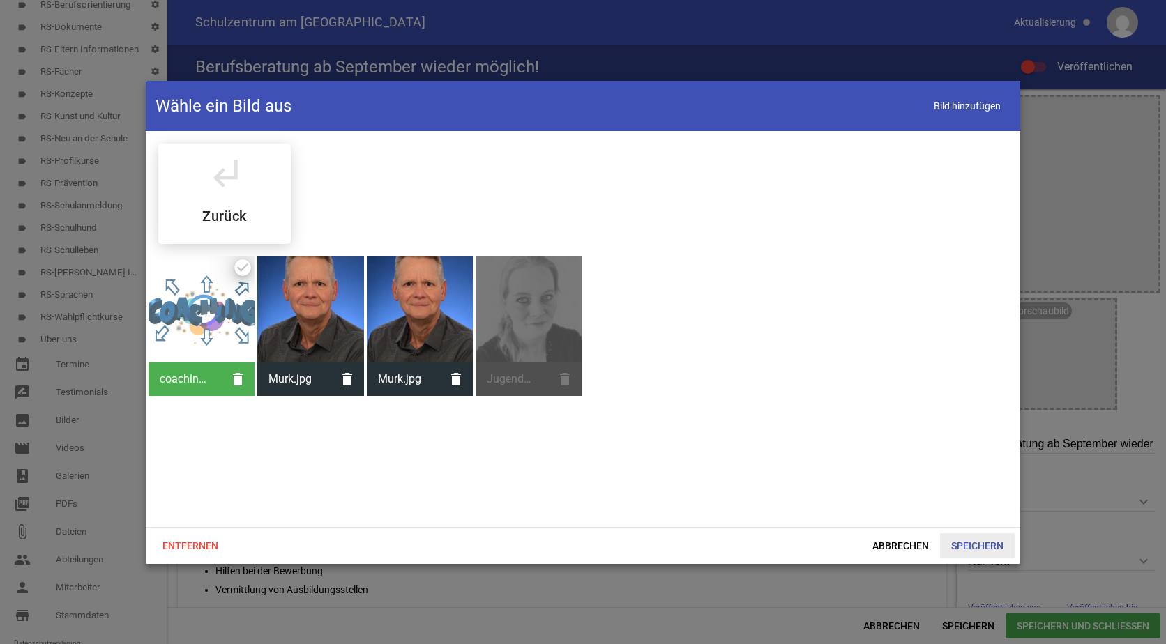
click at [969, 543] on span "Speichern" at bounding box center [977, 546] width 75 height 25
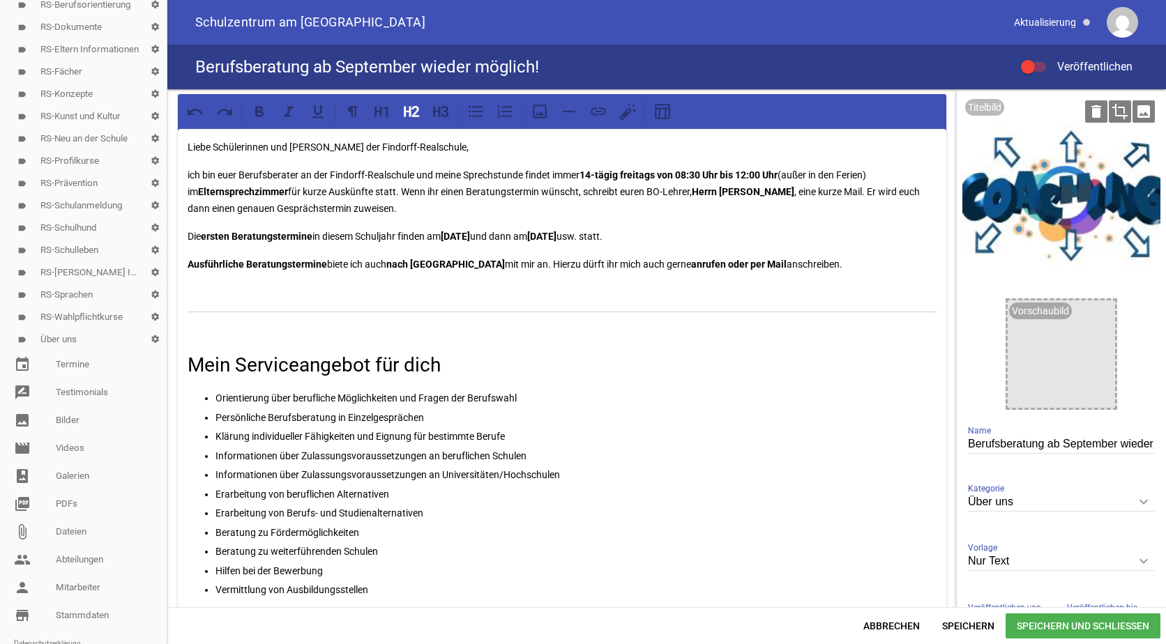
click at [1139, 108] on icon "image" at bounding box center [1144, 111] width 22 height 22
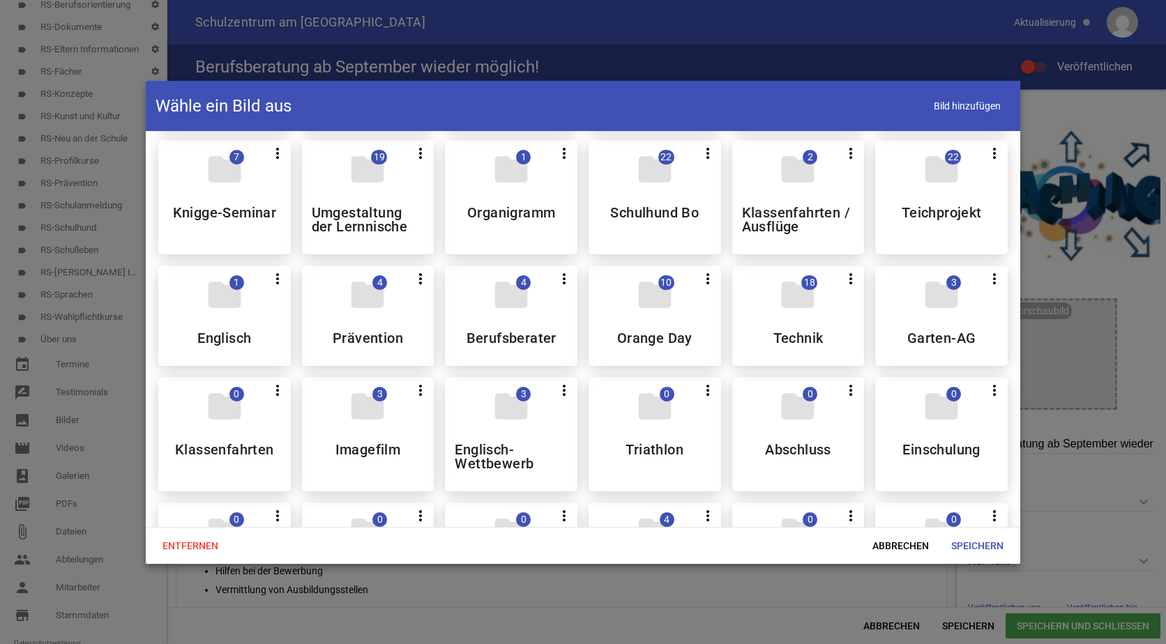
scroll to position [418, 0]
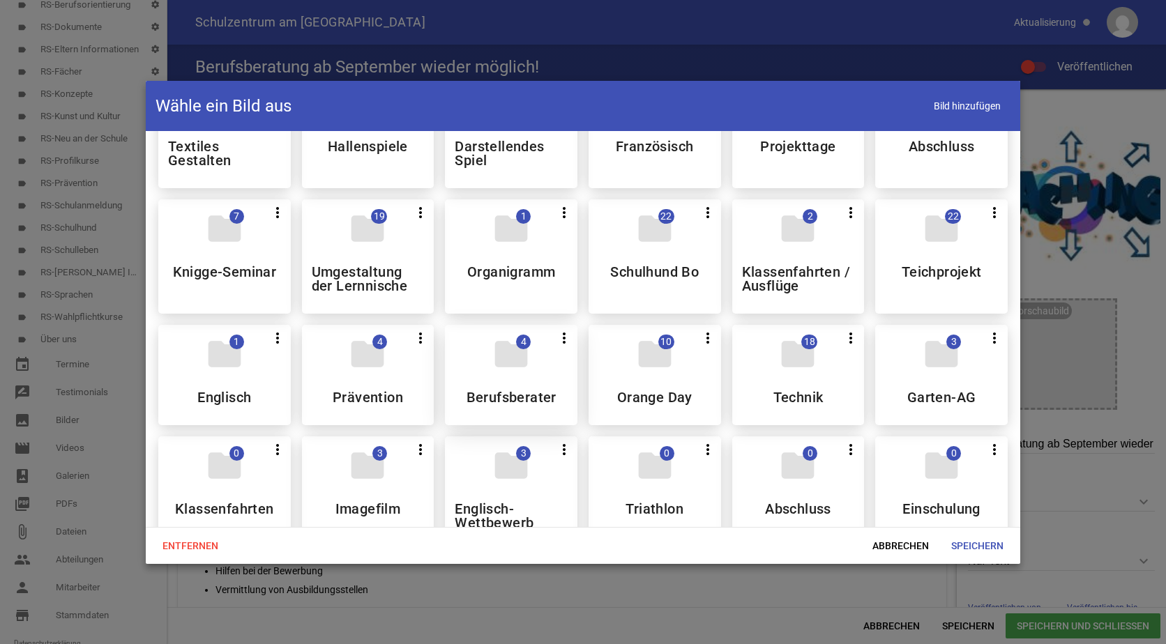
click at [545, 355] on div "folder 4 more_vert Teilen Bearbeiten Löschen Berufsberater" at bounding box center [511, 375] width 133 height 100
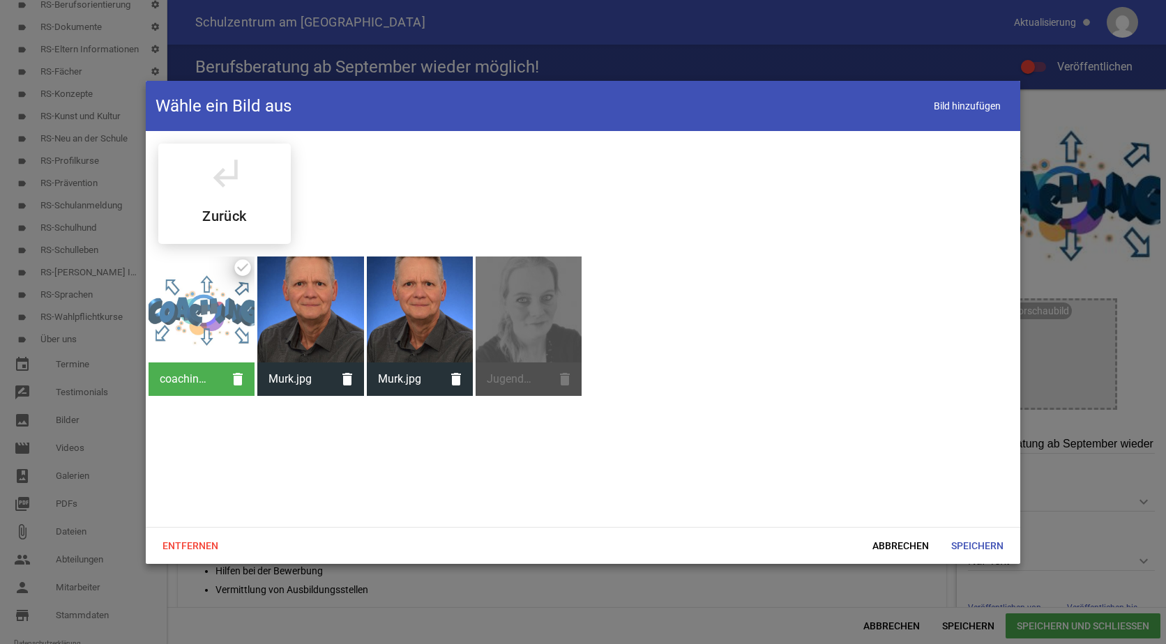
click at [334, 300] on div at bounding box center [310, 310] width 106 height 106
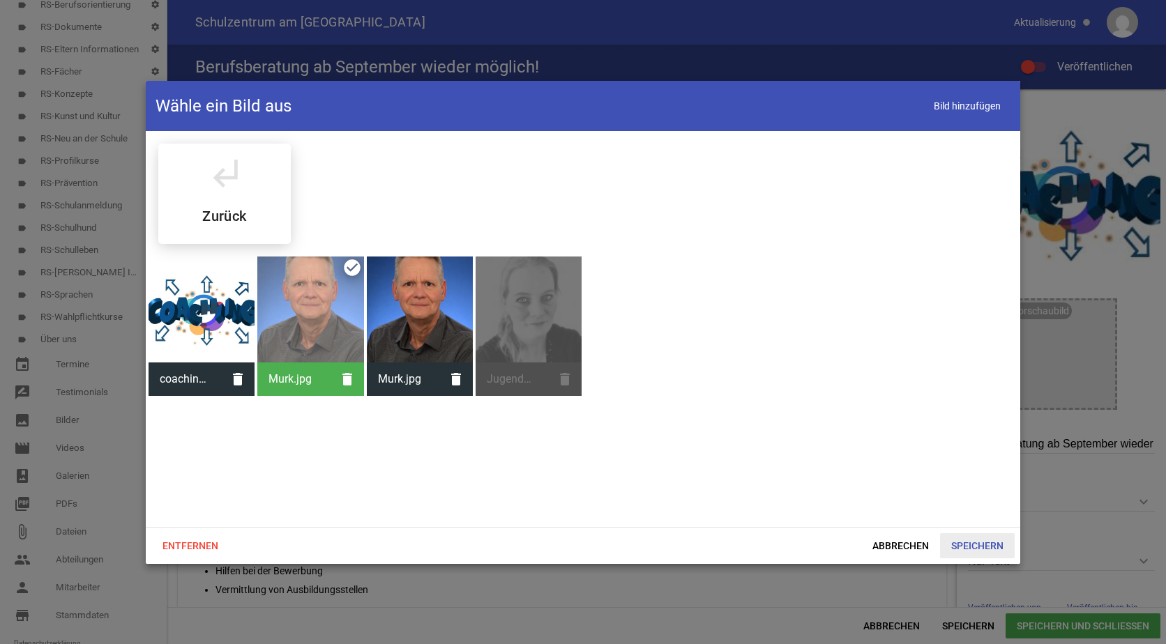
click at [974, 543] on span "Speichern" at bounding box center [977, 546] width 75 height 25
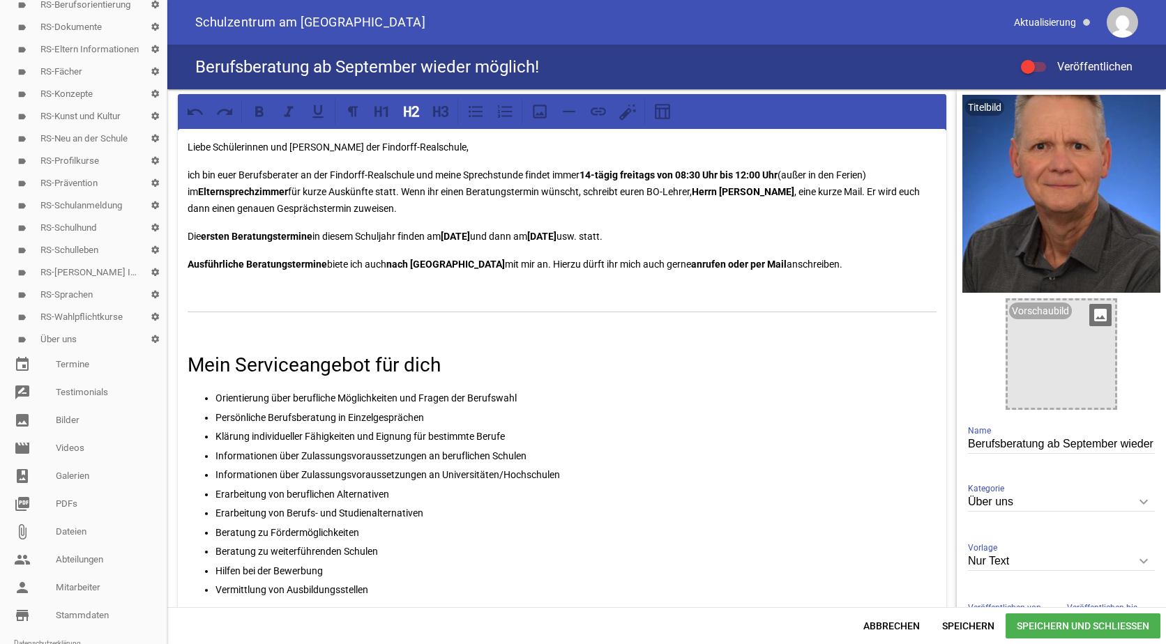
click at [1092, 319] on icon "image" at bounding box center [1100, 315] width 22 height 22
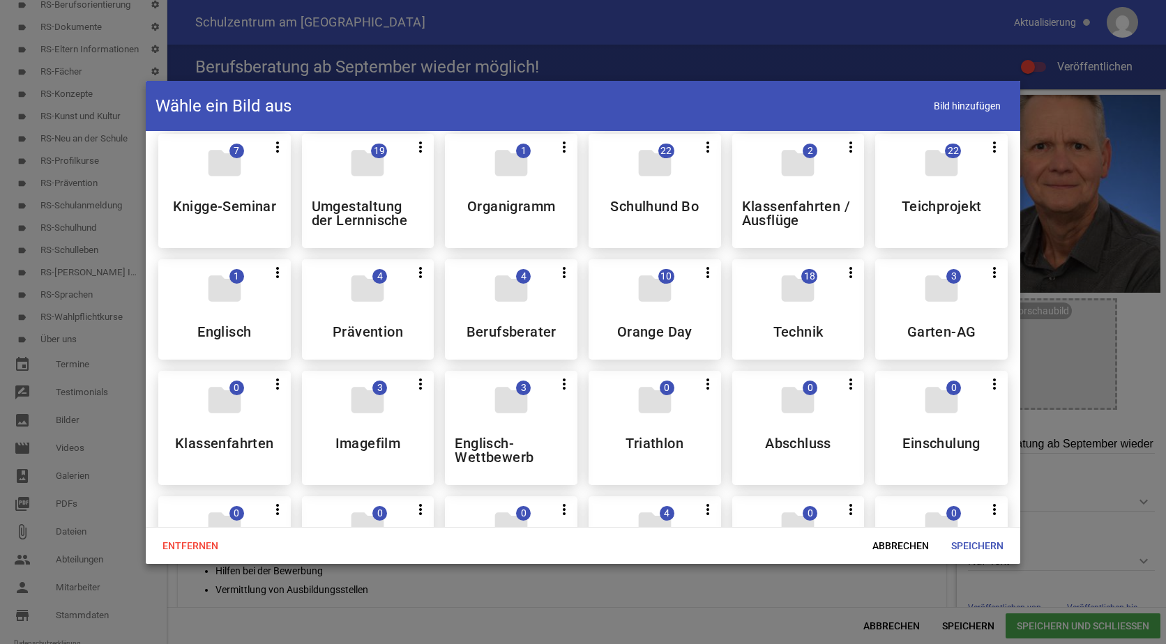
scroll to position [488, 0]
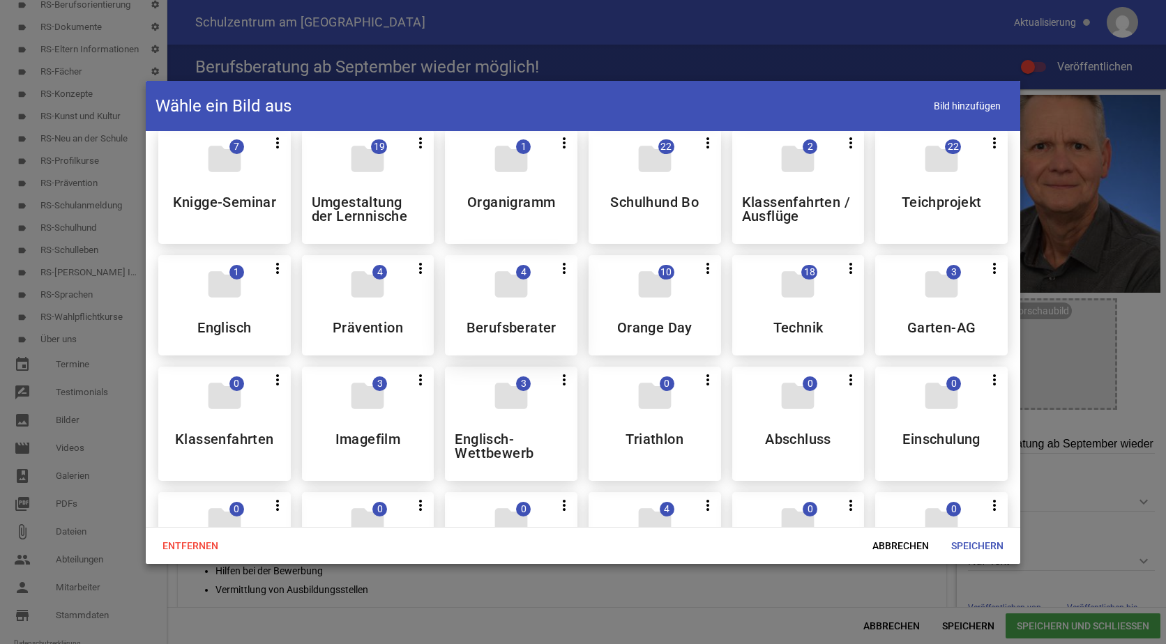
click at [534, 310] on div "folder 4 more_vert Teilen Bearbeiten Löschen Berufsberater" at bounding box center [511, 305] width 133 height 100
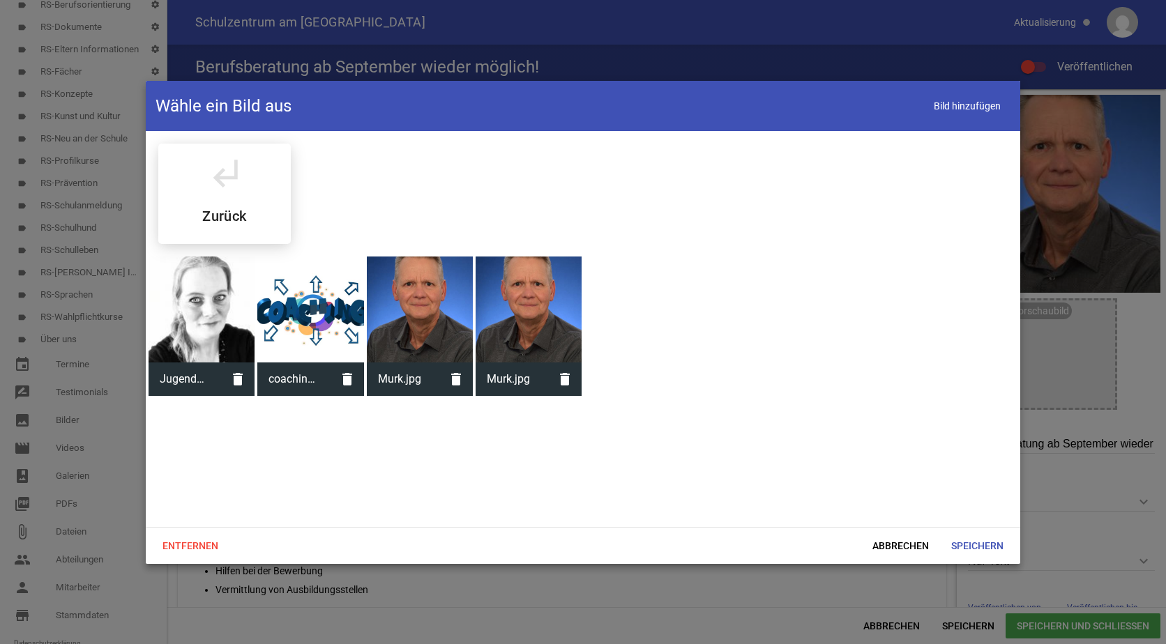
click at [305, 307] on div at bounding box center [310, 310] width 106 height 106
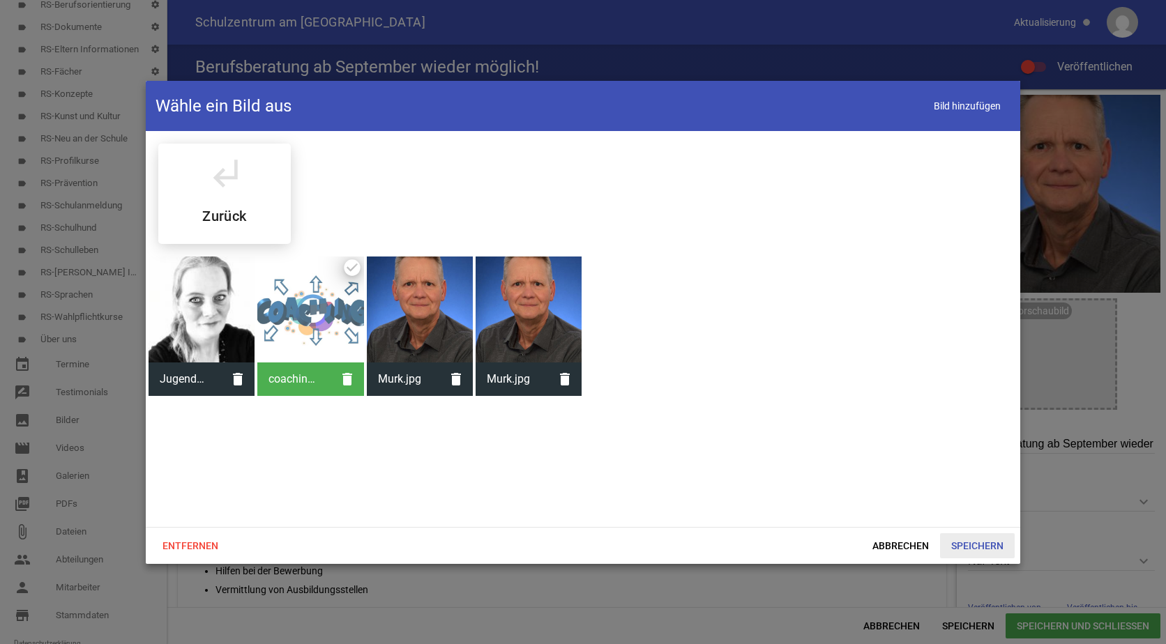
click at [987, 548] on span "Speichern" at bounding box center [977, 546] width 75 height 25
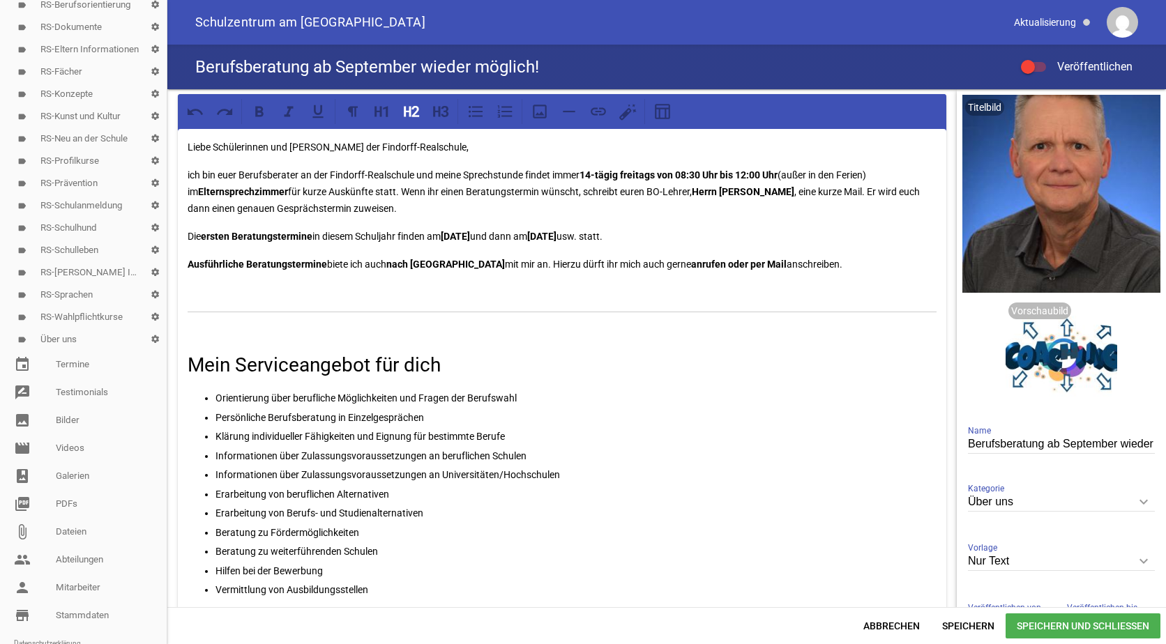
click at [1029, 623] on span "Speichern und Schließen" at bounding box center [1083, 626] width 155 height 25
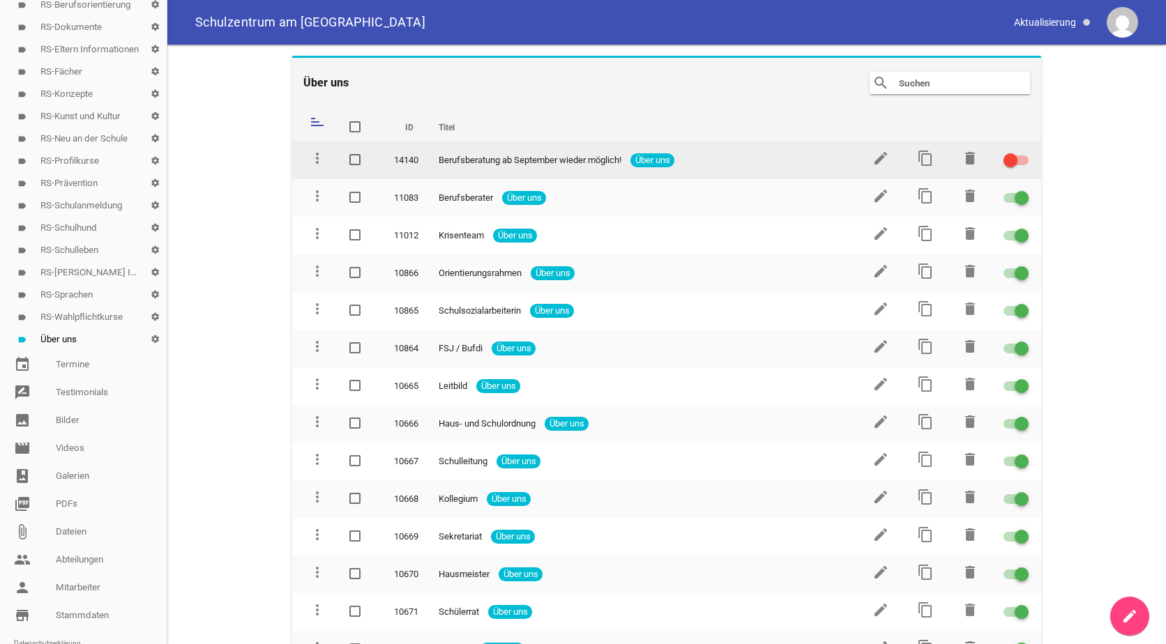
click at [1008, 161] on span at bounding box center [1011, 161] width 6 height 6
click at [1025, 152] on input "checkbox" at bounding box center [1025, 152] width 0 height 0
click at [877, 157] on icon "edit" at bounding box center [881, 158] width 17 height 17
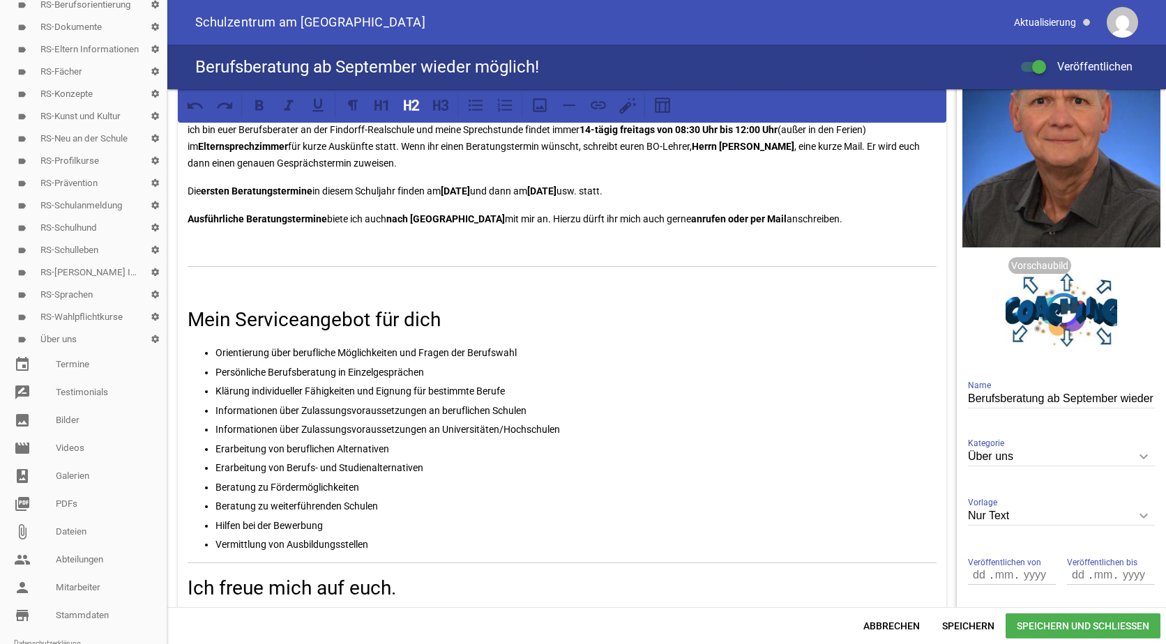
scroll to position [70, 0]
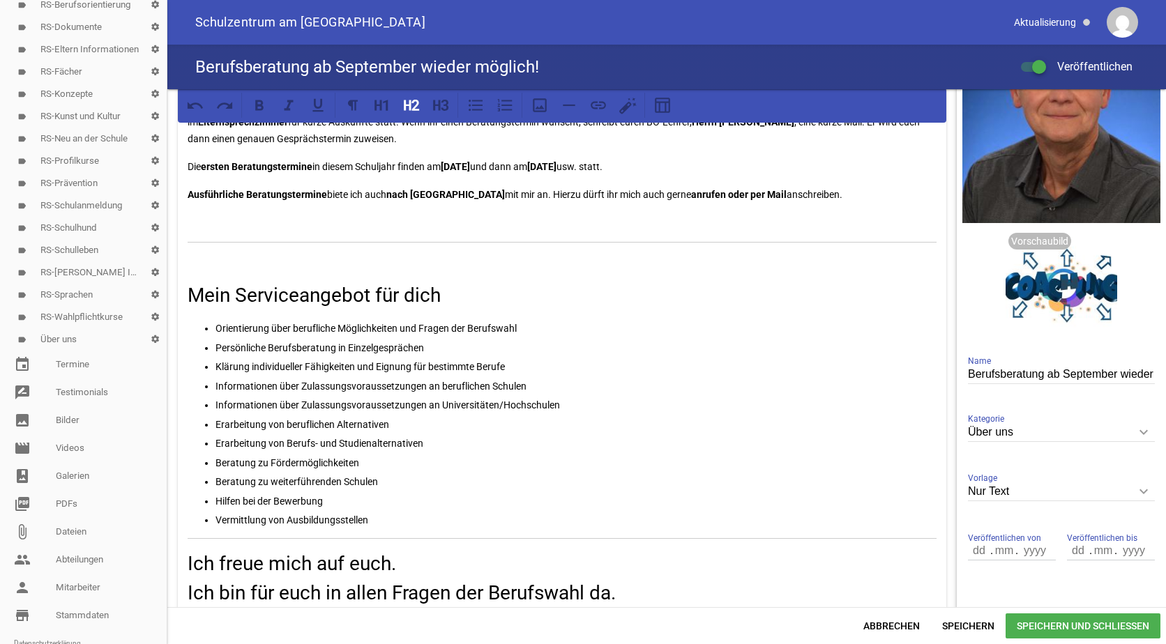
click at [1134, 428] on icon "keyboard_arrow_down" at bounding box center [1144, 432] width 22 height 22
click at [1134, 428] on input "Über uns" at bounding box center [1061, 432] width 187 height 19
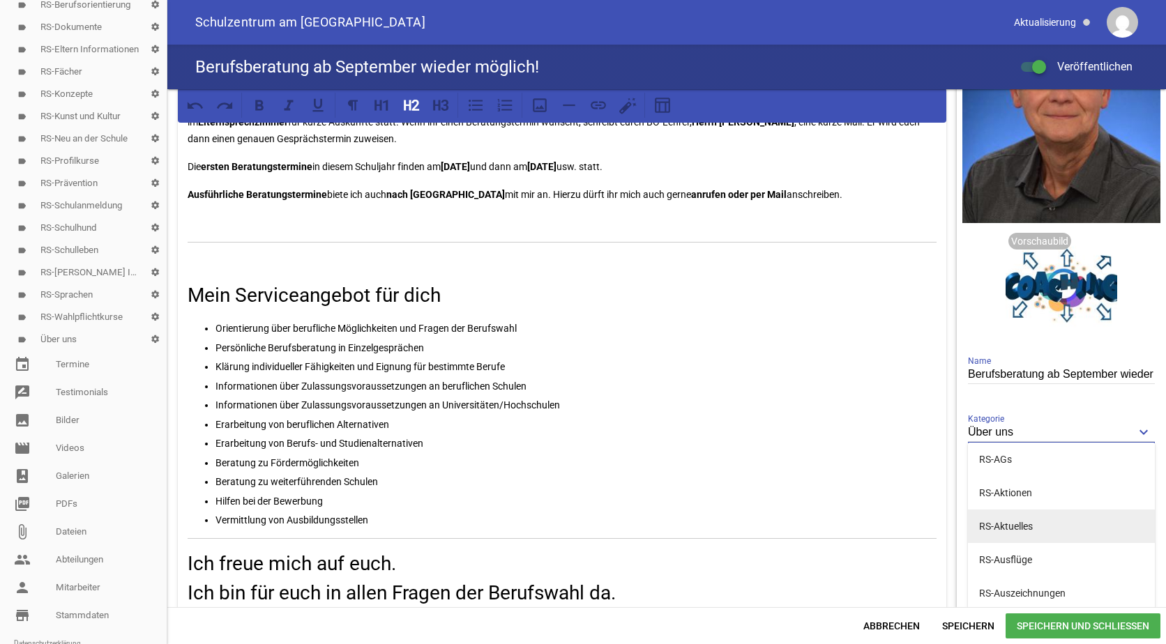
click at [995, 524] on li "RS-Aktuelles" at bounding box center [1061, 526] width 187 height 33
type input "RS-Aktuelles"
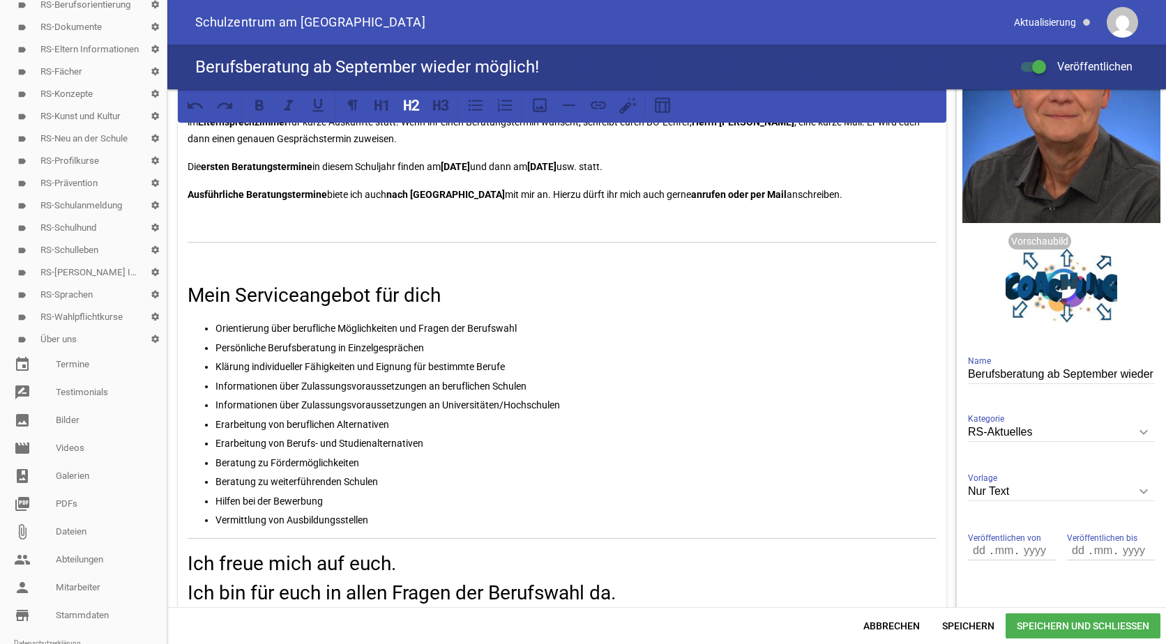
click at [1041, 624] on span "Speichern und Schließen" at bounding box center [1083, 626] width 155 height 25
